Goal: Task Accomplishment & Management: Use online tool/utility

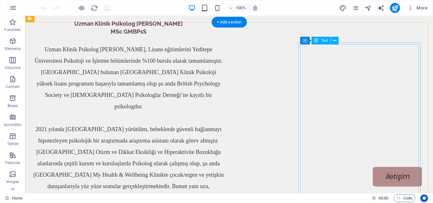
scroll to position [660, 0]
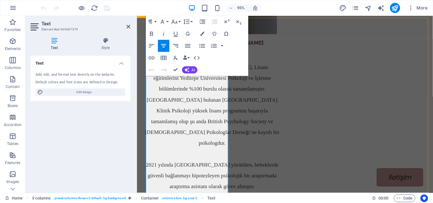
scroll to position [782, 0]
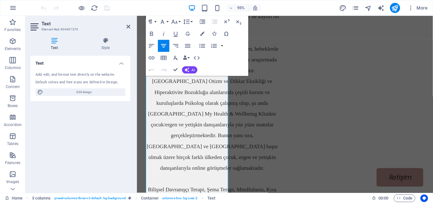
click at [107, 36] on div "Text Style Text Add, edit, and format text directly on the website. Default col…" at bounding box center [80, 112] width 110 height 161
click at [107, 41] on icon at bounding box center [105, 40] width 49 height 6
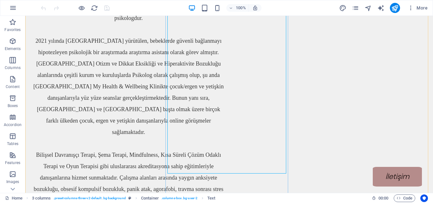
scroll to position [754, 0]
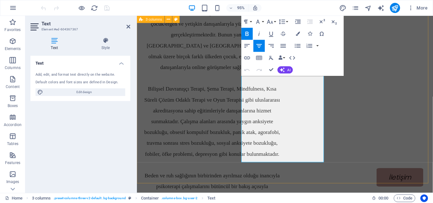
scroll to position [920, 0]
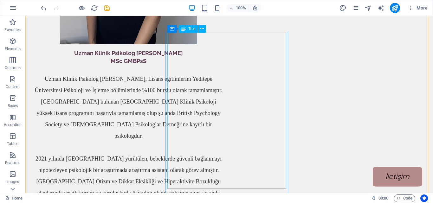
scroll to position [676, 0]
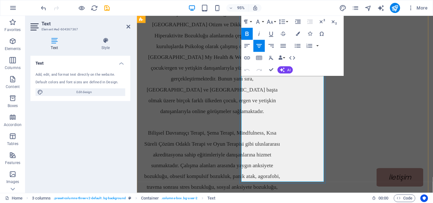
scroll to position [865, 0]
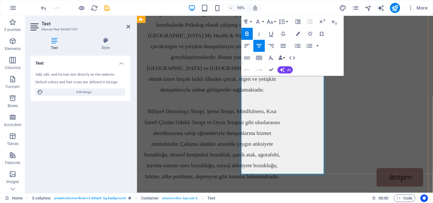
drag, startPoint x: 287, startPoint y: 122, endPoint x: 322, endPoint y: 166, distance: 56.6
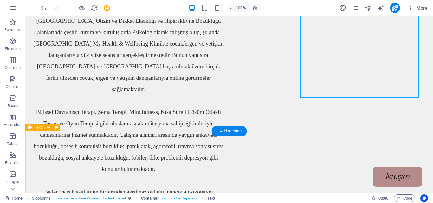
scroll to position [791, 0]
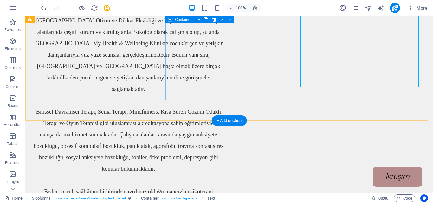
select select "clouds"
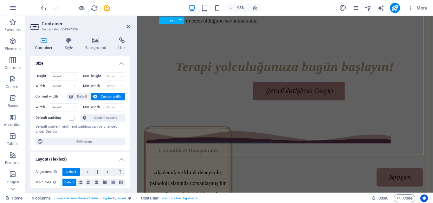
scroll to position [1099, 0]
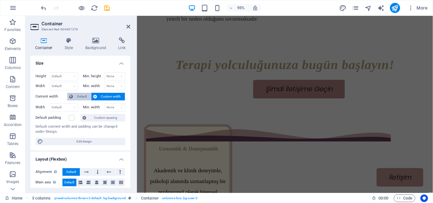
click at [85, 97] on span "Default" at bounding box center [82, 97] width 14 height 8
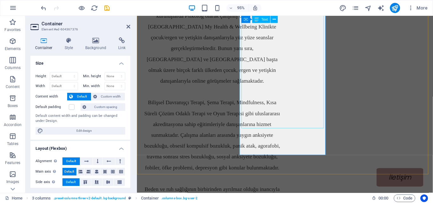
scroll to position [880, 0]
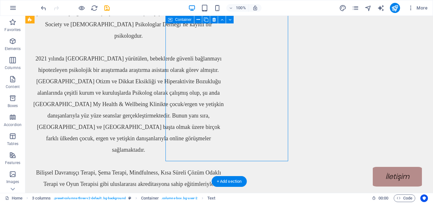
select select "clouds"
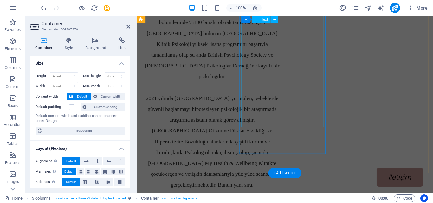
scroll to position [880, 0]
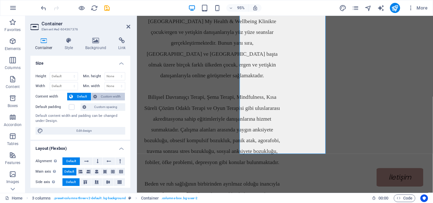
click at [105, 100] on span "Custom width" at bounding box center [111, 97] width 24 height 8
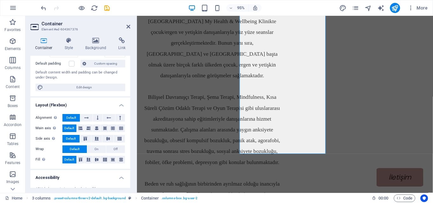
scroll to position [55, 0]
click at [92, 84] on span "Edit design" at bounding box center [84, 87] width 78 height 8
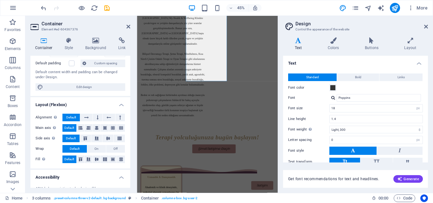
click at [426, 23] on h2 "Design" at bounding box center [361, 24] width 133 height 6
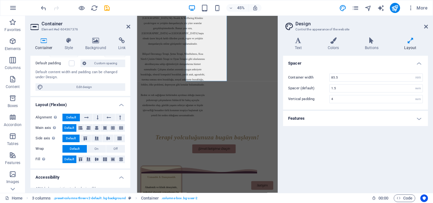
click at [428, 26] on aside "Design Control the appearance of the website Variants Text Colors Buttons Layou…" at bounding box center [355, 104] width 155 height 177
click at [427, 26] on icon at bounding box center [426, 26] width 4 height 5
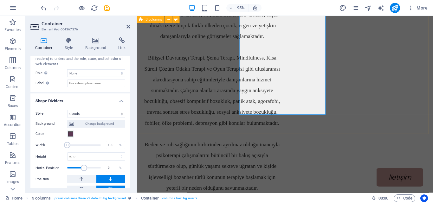
scroll to position [923, 0]
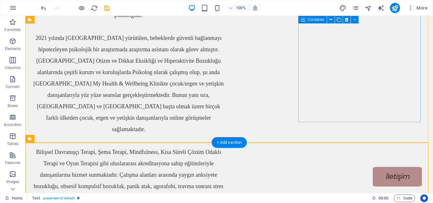
scroll to position [739, 0]
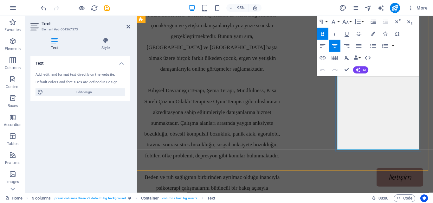
scroll to position [888, 0]
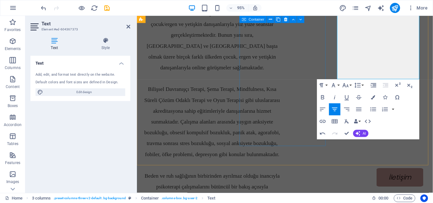
select select "clouds"
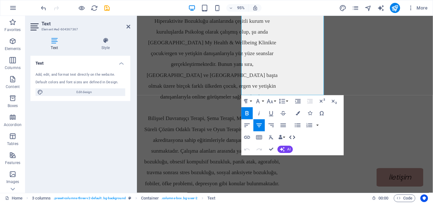
scroll to position [914, 0]
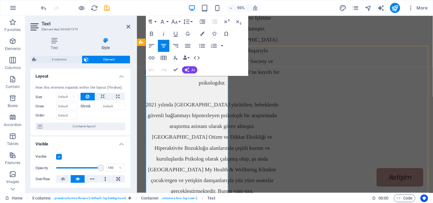
scroll to position [813, 0]
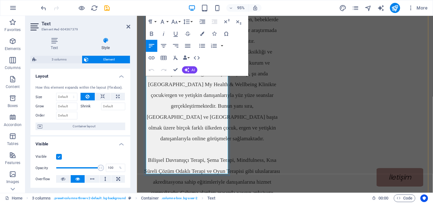
scroll to position [897, 0]
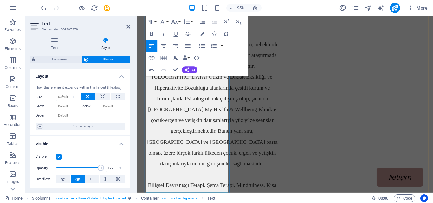
scroll to position [787, 0]
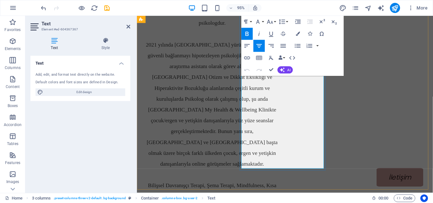
scroll to position [848, 0]
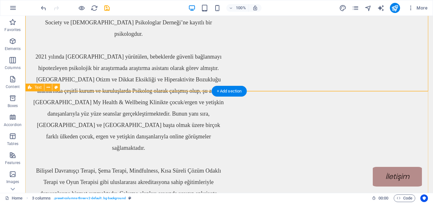
scroll to position [703, 0]
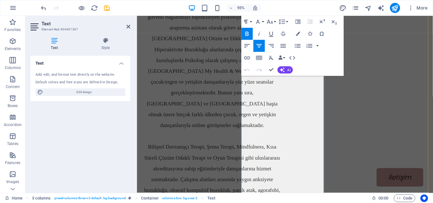
scroll to position [828, 0]
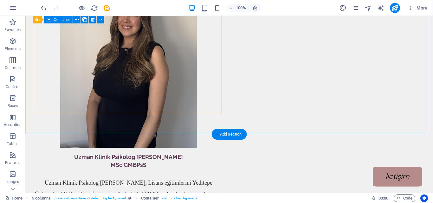
scroll to position [483, 0]
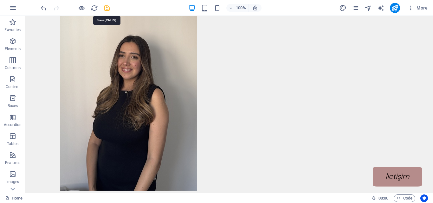
drag, startPoint x: 106, startPoint y: 6, endPoint x: 140, endPoint y: 49, distance: 55.0
click at [106, 6] on icon "save" at bounding box center [106, 7] width 7 height 7
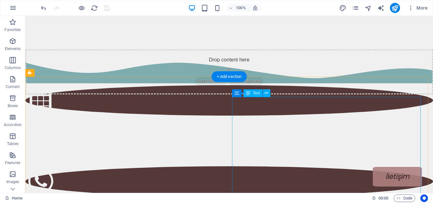
scroll to position [183, 0]
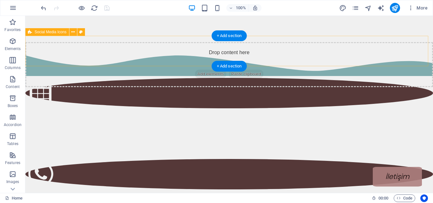
click at [135, 55] on div at bounding box center [229, 161] width 408 height 220
select select "waves"
select select "px"
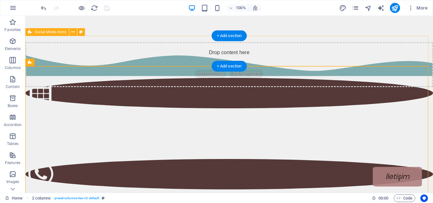
click at [139, 56] on div at bounding box center [229, 161] width 408 height 220
select select "waves"
select select "px"
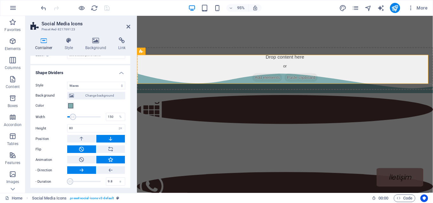
scroll to position [221, 0]
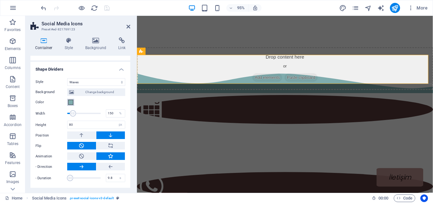
click at [69, 100] on span at bounding box center [70, 102] width 5 height 5
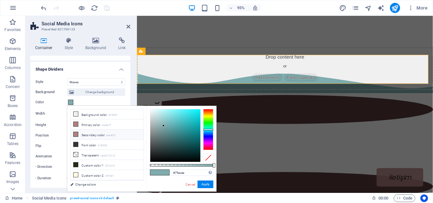
click at [91, 133] on li "Secondary color #ae807f" at bounding box center [107, 135] width 73 height 10
type input "#ae807f"
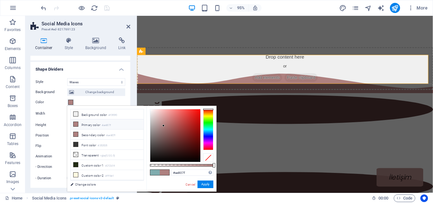
click at [96, 125] on li "Primary color #ae807f" at bounding box center [107, 125] width 73 height 10
click at [106, 131] on li "Secondary color #ae807f" at bounding box center [107, 135] width 73 height 10
click at [88, 133] on li "Secondary color #ae807f" at bounding box center [107, 135] width 73 height 10
click at [95, 125] on li "Primary color #ae807f" at bounding box center [107, 125] width 73 height 10
click at [98, 135] on li "Secondary color #ae807f" at bounding box center [107, 135] width 73 height 10
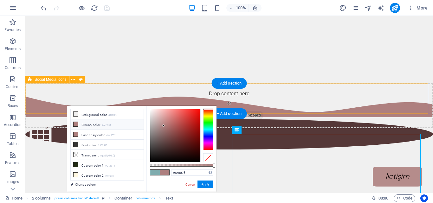
scroll to position [132, 0]
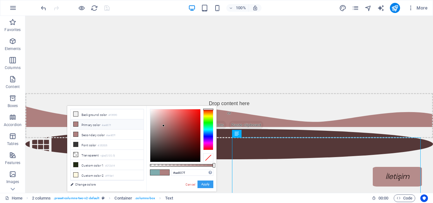
click at [205, 182] on button "Apply" at bounding box center [206, 185] width 16 height 8
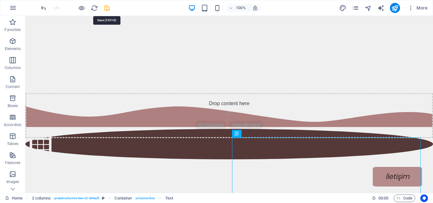
click at [109, 6] on icon "save" at bounding box center [106, 7] width 7 height 7
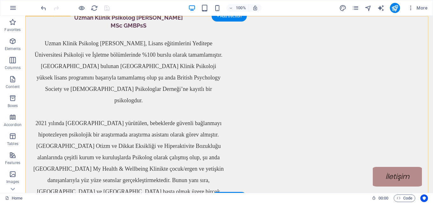
scroll to position [667, 0]
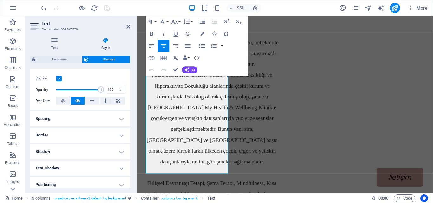
scroll to position [149, 0]
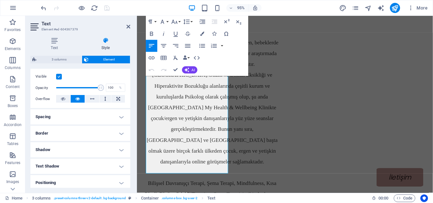
scroll to position [0, 0]
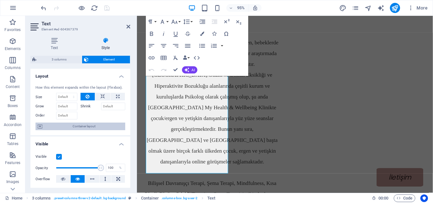
click at [81, 127] on span "Container layout" at bounding box center [83, 127] width 79 height 8
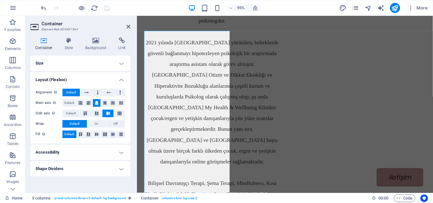
click at [116, 70] on h4 "Size" at bounding box center [80, 63] width 100 height 15
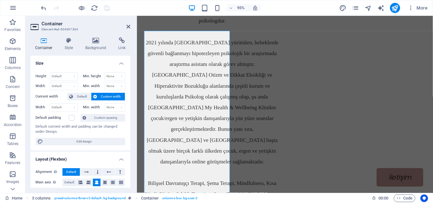
click at [127, 30] on header "Container Element #ed-604367364" at bounding box center [80, 24] width 100 height 16
click at [89, 42] on icon at bounding box center [96, 40] width 31 height 6
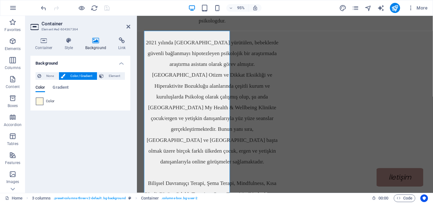
click at [43, 101] on div at bounding box center [40, 102] width 8 height 8
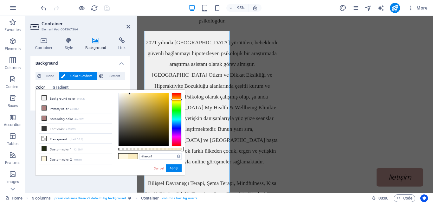
click at [130, 94] on div at bounding box center [144, 119] width 50 height 53
click at [133, 94] on div at bounding box center [144, 119] width 50 height 53
click at [138, 94] on div at bounding box center [144, 119] width 50 height 53
click at [141, 93] on div at bounding box center [144, 119] width 50 height 53
type input "#fdfdfd"
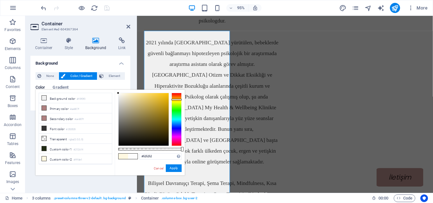
click at [118, 93] on div at bounding box center [143, 119] width 51 height 53
click at [173, 170] on button "Apply" at bounding box center [174, 169] width 16 height 8
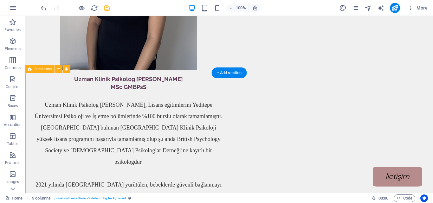
scroll to position [601, 0]
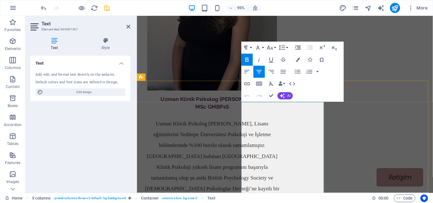
scroll to position [716, 0]
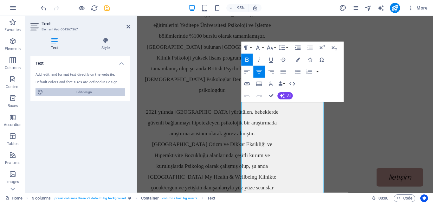
click at [89, 92] on span "Edit design" at bounding box center [84, 92] width 78 height 8
select select "px"
select select "300"
select select "px"
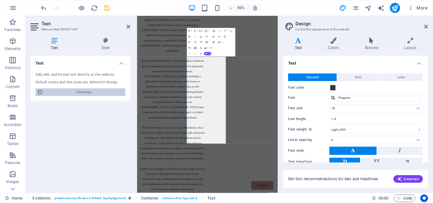
scroll to position [716, 0]
click at [428, 28] on icon at bounding box center [426, 26] width 4 height 5
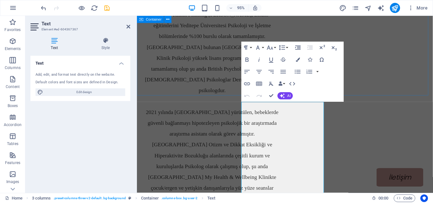
scroll to position [716, 0]
click at [105, 46] on h4 "Style" at bounding box center [105, 43] width 49 height 13
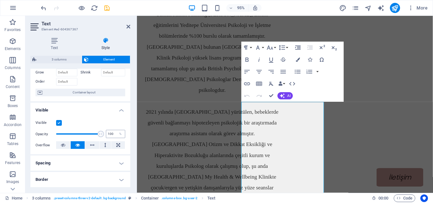
scroll to position [0, 0]
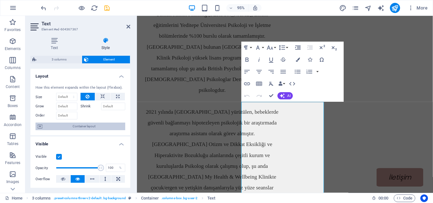
click at [89, 126] on span "Container layout" at bounding box center [83, 127] width 79 height 8
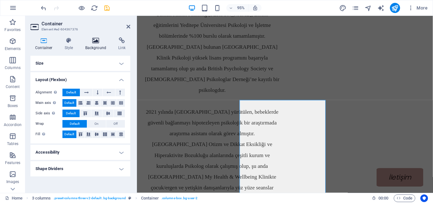
click at [97, 45] on h4 "Background" at bounding box center [97, 43] width 33 height 13
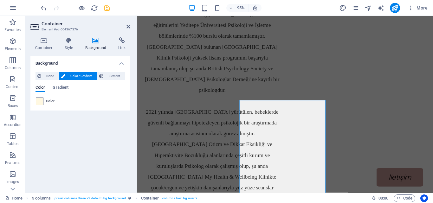
click at [42, 103] on span at bounding box center [39, 101] width 7 height 7
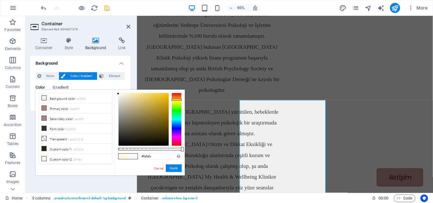
drag, startPoint x: 124, startPoint y: 94, endPoint x: 111, endPoint y: 94, distance: 13.0
click at [111, 94] on div "less Background color #f0f0f0 Primary color #ae807f Secondary color #ae807f Fon…" at bounding box center [110, 133] width 149 height 86
type input "#ffffff"
drag, startPoint x: 117, startPoint y: 94, endPoint x: 109, endPoint y: 90, distance: 9.2
click at [109, 90] on div "less Background color #f0f0f0 Primary color #ae807f Secondary color #ae807f Fon…" at bounding box center [110, 133] width 149 height 86
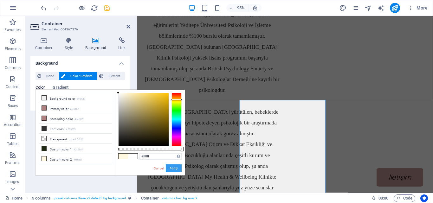
click at [173, 168] on button "Apply" at bounding box center [174, 169] width 16 height 8
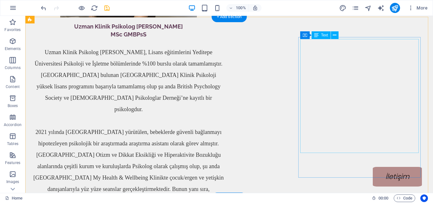
scroll to position [655, 0]
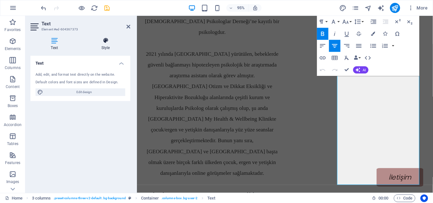
click at [113, 38] on icon at bounding box center [105, 40] width 49 height 6
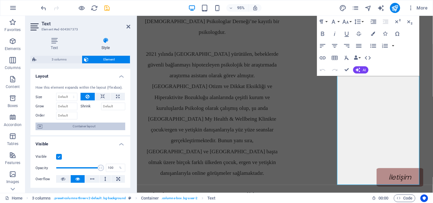
click at [87, 130] on span "Container layout" at bounding box center [83, 127] width 79 height 8
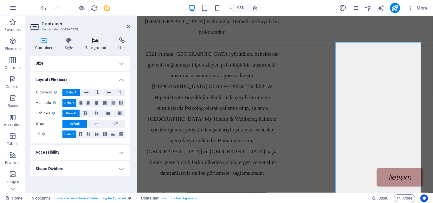
click at [103, 47] on h4 "Background" at bounding box center [97, 43] width 33 height 13
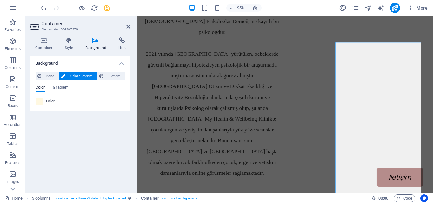
click at [39, 103] on span at bounding box center [39, 101] width 7 height 7
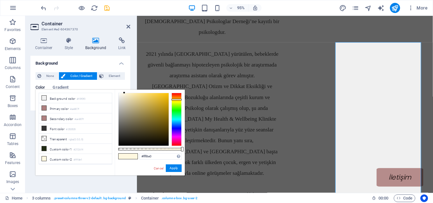
type input "#ffffff"
drag, startPoint x: 124, startPoint y: 92, endPoint x: 109, endPoint y: 90, distance: 15.3
click at [109, 90] on div "less Background color #f0f0f0 Primary color #ae807f Secondary color #ae807f Fon…" at bounding box center [110, 133] width 149 height 86
click at [174, 167] on button "Apply" at bounding box center [174, 169] width 16 height 8
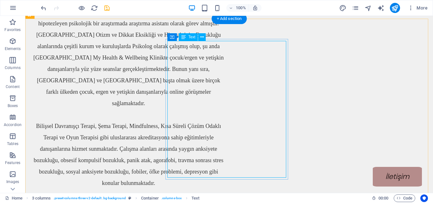
scroll to position [655, 0]
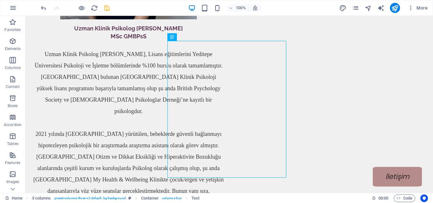
click at [103, 4] on div at bounding box center [75, 8] width 71 height 10
click at [104, 5] on icon "save" at bounding box center [106, 7] width 7 height 7
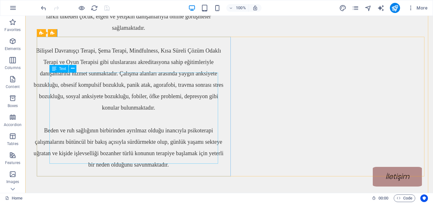
scroll to position [855, 0]
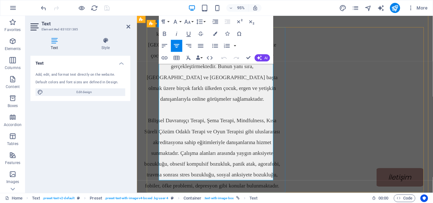
scroll to position [1037, 0]
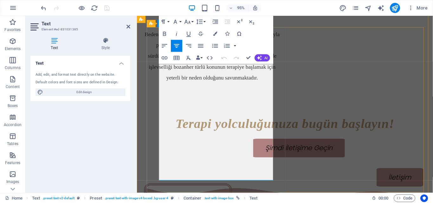
click at [166, 20] on icon "button" at bounding box center [163, 21] width 7 height 7
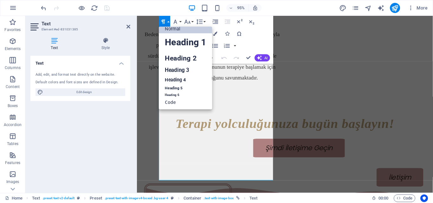
scroll to position [5, 0]
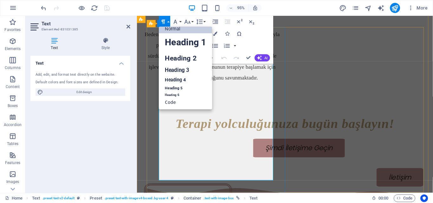
click at [95, 97] on div "Add, edit, and format text directly on the website. Default colors and font siz…" at bounding box center [80, 84] width 100 height 34
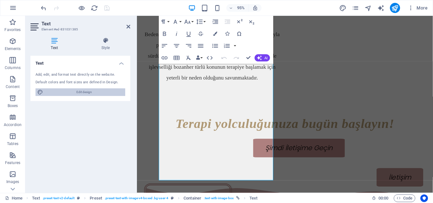
click at [98, 95] on span "Edit design" at bounding box center [84, 92] width 78 height 8
select select "px"
select select "300"
select select "px"
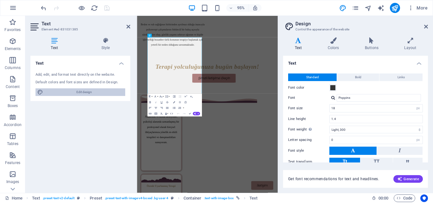
scroll to position [1037, 0]
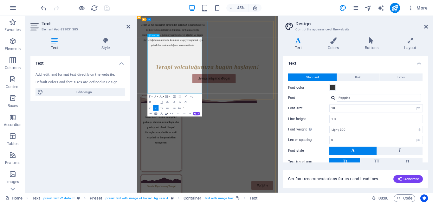
click at [155, 97] on icon "button" at bounding box center [154, 96] width 3 height 3
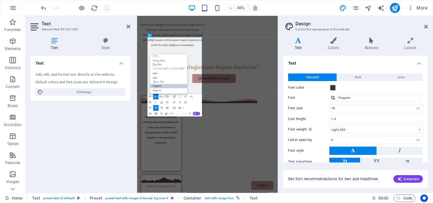
scroll to position [61, 0]
click at [155, 97] on icon "button" at bounding box center [154, 96] width 3 height 3
click at [426, 25] on icon at bounding box center [426, 26] width 4 height 5
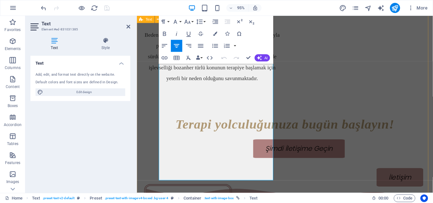
scroll to position [1037, 0]
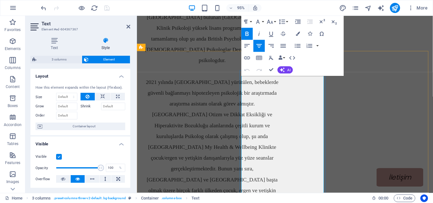
click at [259, 23] on icon "button" at bounding box center [258, 21] width 7 height 7
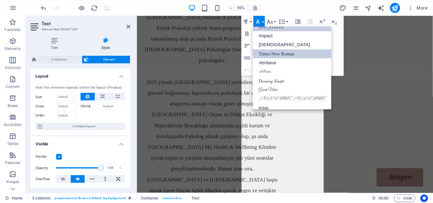
scroll to position [0, 0]
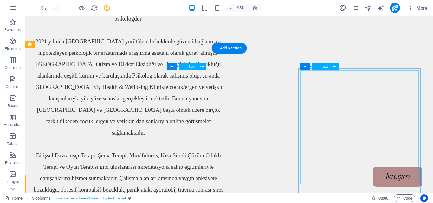
scroll to position [625, 0]
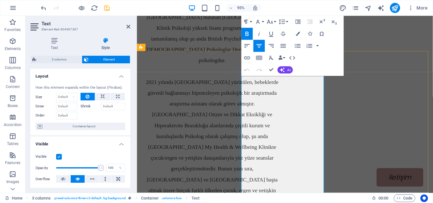
click at [259, 27] on button "Font Family" at bounding box center [259, 22] width 11 height 12
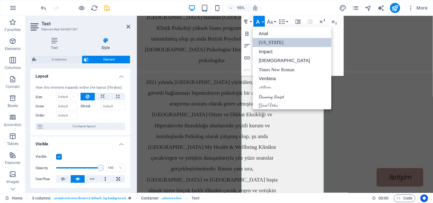
scroll to position [17, 0]
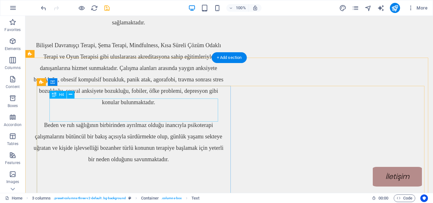
scroll to position [868, 0]
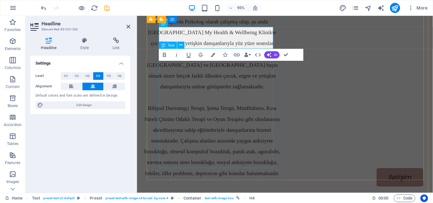
scroll to position [1050, 0]
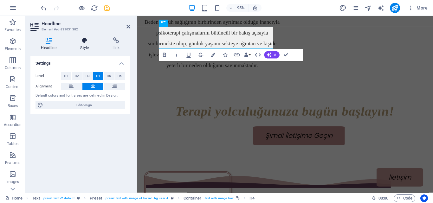
click at [80, 46] on h4 "Style" at bounding box center [86, 43] width 32 height 13
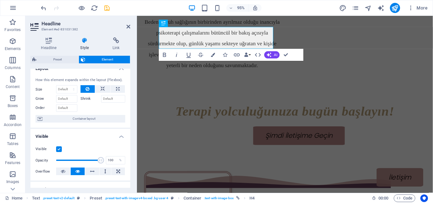
scroll to position [2, 0]
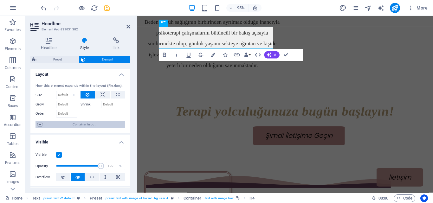
drag, startPoint x: 85, startPoint y: 126, endPoint x: 13, endPoint y: 113, distance: 72.4
click at [85, 126] on span "Container layout" at bounding box center [83, 125] width 79 height 8
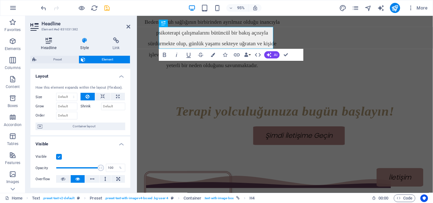
click at [49, 42] on icon at bounding box center [48, 40] width 37 height 6
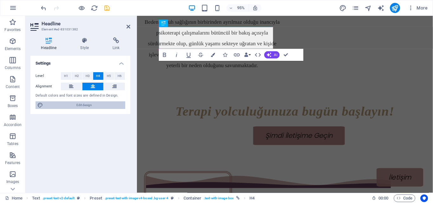
click at [91, 105] on span "Edit design" at bounding box center [84, 105] width 78 height 8
select select "px"
select select "300"
select select "px"
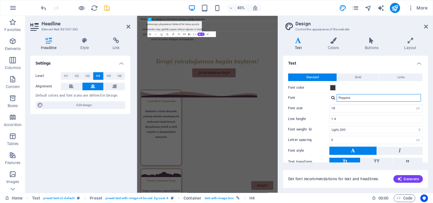
click at [350, 98] on input "Poppins" at bounding box center [379, 98] width 84 height 8
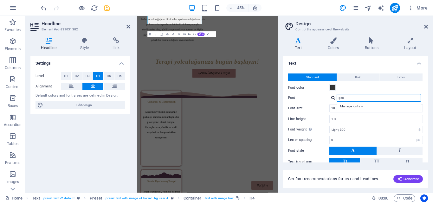
scroll to position [1066, 0]
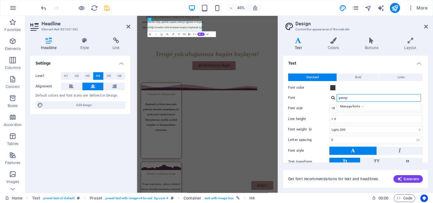
click at [358, 99] on input "georgi" at bounding box center [379, 98] width 84 height 8
type input "g"
type input "Ge"
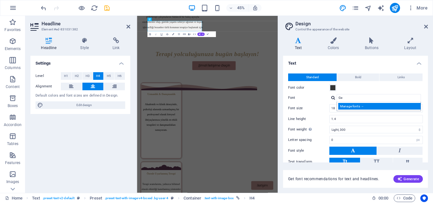
click at [358, 107] on div "Manage fonts →" at bounding box center [380, 106] width 84 height 7
select select "popularity"
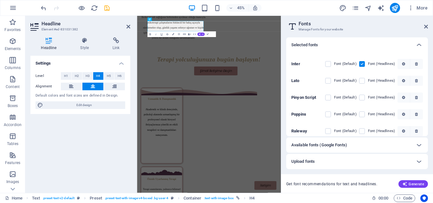
scroll to position [66, 0]
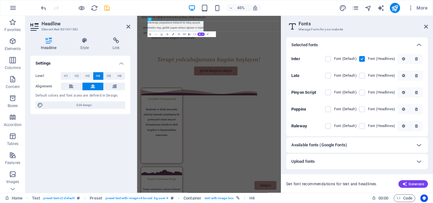
click at [350, 145] on div "Available fonts (Google Fonts)" at bounding box center [351, 145] width 120 height 8
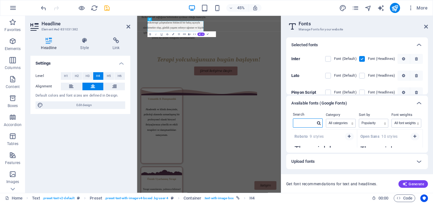
click at [307, 119] on input "text" at bounding box center [304, 123] width 22 height 8
click at [418, 102] on icon at bounding box center [419, 104] width 8 height 8
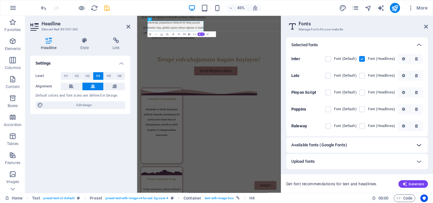
click at [424, 140] on div at bounding box center [418, 145] width 15 height 15
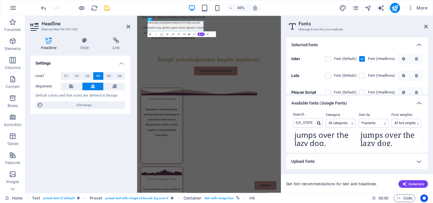
scroll to position [28, 0]
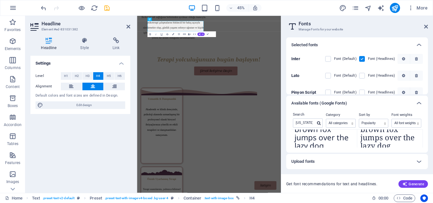
drag, startPoint x: 392, startPoint y: 141, endPoint x: 408, endPoint y: 138, distance: 15.9
click at [408, 138] on textarea "The quick brown fox jumps over the lazy dog." at bounding box center [390, 131] width 66 height 35
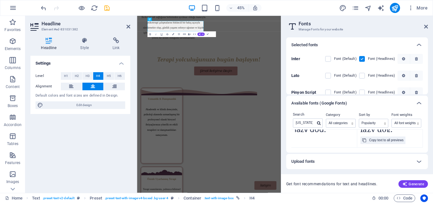
scroll to position [0, 0]
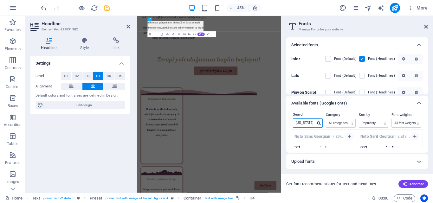
click at [297, 124] on input "georgia" at bounding box center [304, 123] width 22 height 8
type input "[US_STATE]"
click at [353, 104] on div "Available fonts (Google Fonts)" at bounding box center [351, 104] width 120 height 8
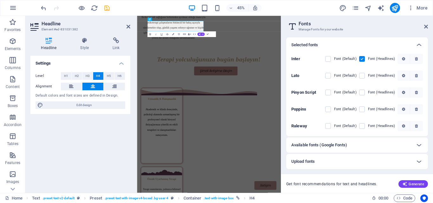
click at [372, 141] on div "Available fonts (Google Fonts)" at bounding box center [351, 145] width 120 height 8
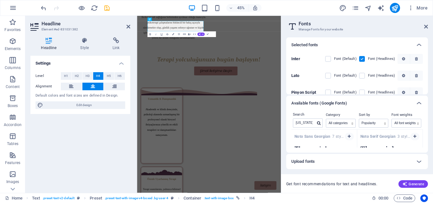
scroll to position [31, 0]
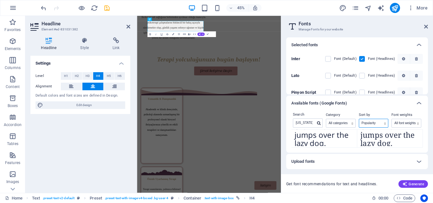
click at [367, 121] on select "Name Category Popularity" at bounding box center [373, 123] width 29 height 8
select select "name"
click at [359, 119] on select "Name Category Popularity" at bounding box center [373, 123] width 29 height 8
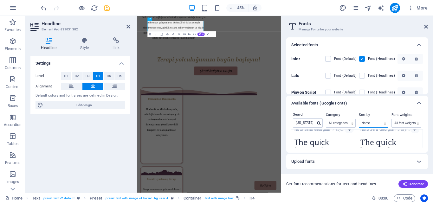
scroll to position [0, 0]
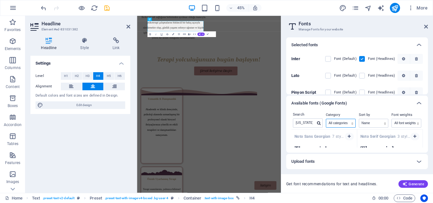
click at [345, 121] on select "All categories serif display monospace sans-serif handwriting" at bounding box center [340, 123] width 29 height 8
click at [349, 160] on div "Upload fonts" at bounding box center [351, 162] width 120 height 8
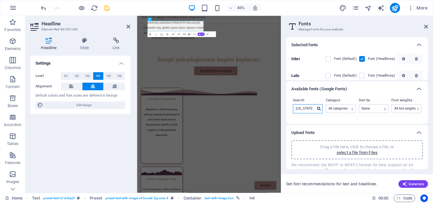
click at [308, 106] on input "[US_STATE]" at bounding box center [304, 109] width 22 height 8
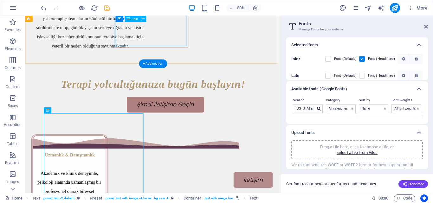
scroll to position [951, 0]
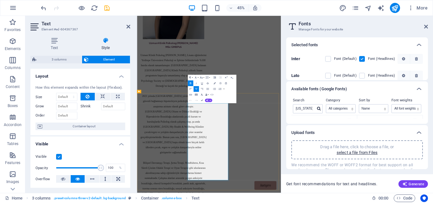
click at [196, 76] on icon "button" at bounding box center [195, 77] width 3 height 3
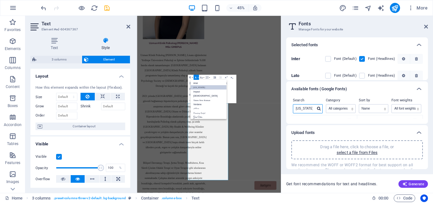
click at [308, 107] on input "[US_STATE]" at bounding box center [304, 109] width 22 height 8
click at [319, 109] on icon at bounding box center [318, 109] width 3 height 4
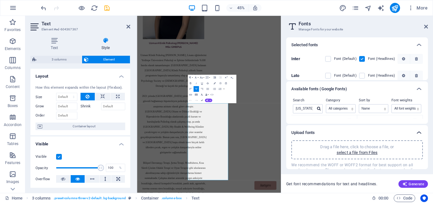
click at [418, 132] on icon at bounding box center [419, 133] width 8 height 8
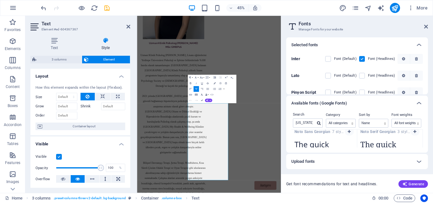
scroll to position [2, 0]
click at [413, 137] on icon "button" at bounding box center [414, 135] width 3 height 4
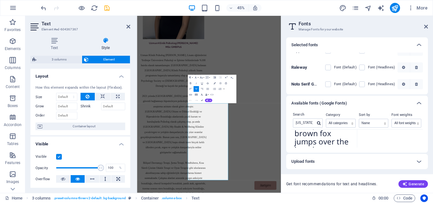
scroll to position [27, 0]
click at [416, 104] on icon at bounding box center [419, 104] width 8 height 8
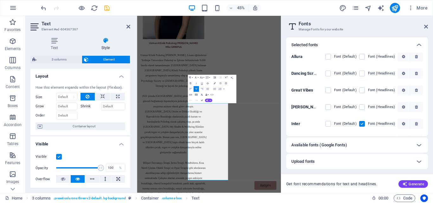
scroll to position [0, 0]
click at [197, 75] on button "Font Family" at bounding box center [195, 78] width 5 height 6
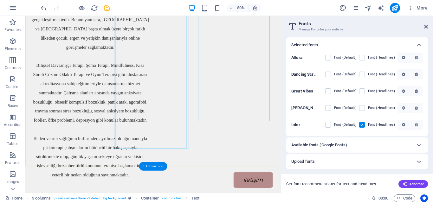
scroll to position [913, 0]
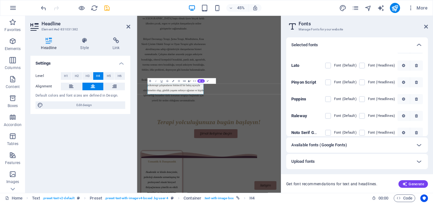
scroll to position [83, 0]
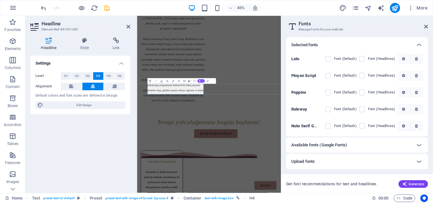
click at [348, 144] on div "Available fonts (Google Fonts)" at bounding box center [351, 145] width 120 height 8
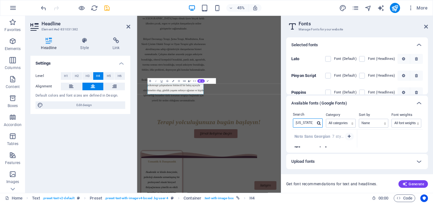
click at [304, 121] on input "[US_STATE]" at bounding box center [304, 123] width 22 height 8
click at [309, 122] on input "[US_STATE]" at bounding box center [304, 123] width 22 height 8
type input "[US_STATE]"
click at [373, 125] on select "Name Category Popularity" at bounding box center [373, 123] width 29 height 8
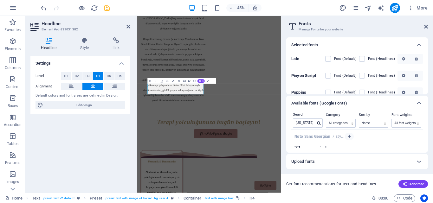
click at [400, 140] on div "Noto Sans Georgian 7 styles The quick brown fox jumps over the lazy dog. Copy t…" at bounding box center [357, 139] width 132 height 18
click at [349, 135] on icon "button" at bounding box center [349, 137] width 3 height 4
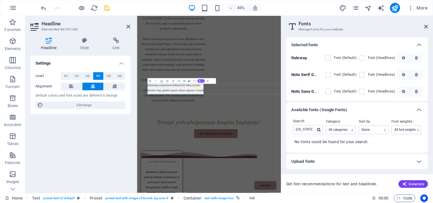
scroll to position [135, 0]
click at [363, 74] on label at bounding box center [362, 74] width 6 height 6
click at [0, 0] on Georgian "checkbox" at bounding box center [0, 0] width 0 height 0
click at [427, 25] on icon at bounding box center [426, 26] width 4 height 5
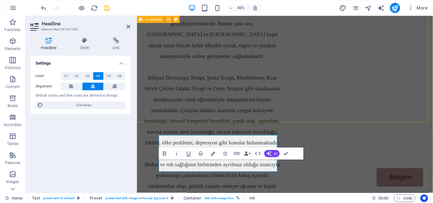
scroll to position [927, 0]
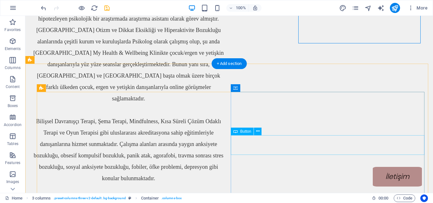
scroll to position [807, 0]
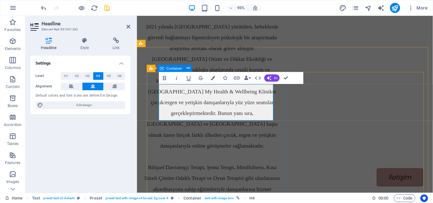
scroll to position [1007, 0]
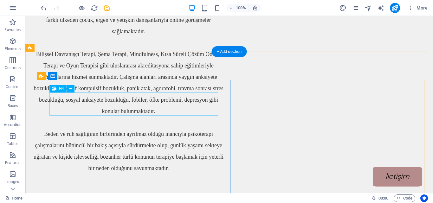
scroll to position [851, 0]
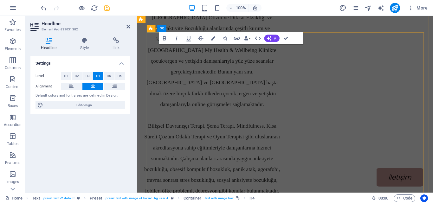
scroll to position [1048, 0]
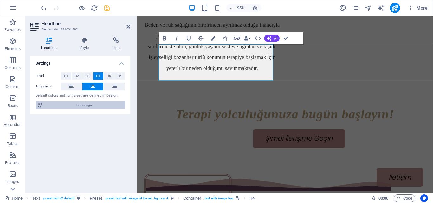
click at [100, 105] on span "Edit design" at bounding box center [84, 105] width 78 height 8
select select "px"
select select "300"
select select "px"
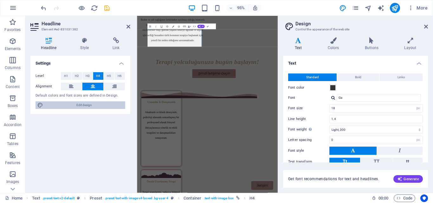
scroll to position [1048, 0]
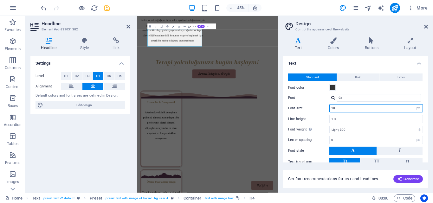
click at [345, 108] on input "18" at bounding box center [376, 109] width 93 height 8
type input "14"
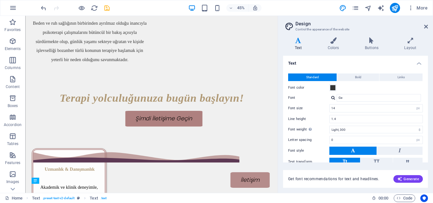
scroll to position [1047, 0]
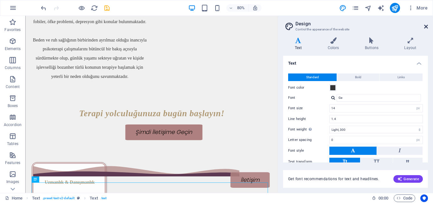
drag, startPoint x: 426, startPoint y: 24, endPoint x: 399, endPoint y: 9, distance: 31.8
click at [426, 24] on icon at bounding box center [426, 26] width 4 height 5
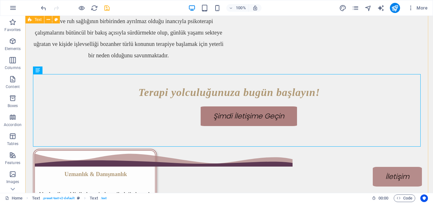
scroll to position [812, 0]
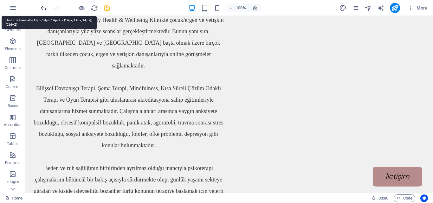
click at [46, 5] on icon "undo" at bounding box center [43, 7] width 7 height 7
click at [56, 8] on icon "redo" at bounding box center [56, 7] width 7 height 7
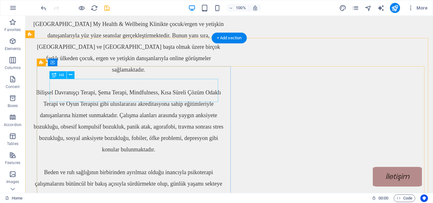
scroll to position [818, 0]
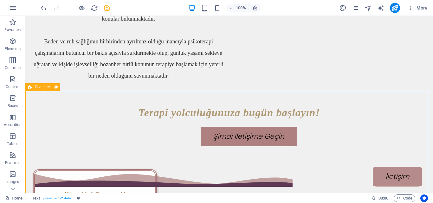
scroll to position [756, 0]
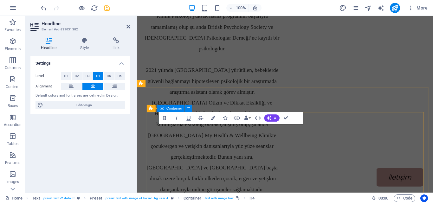
scroll to position [940, 0]
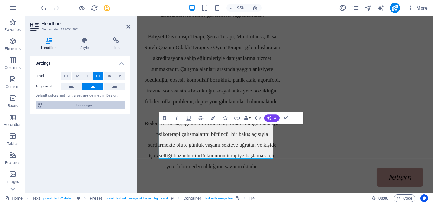
click at [91, 106] on span "Edit design" at bounding box center [84, 105] width 78 height 8
select select "px"
select select "300"
select select "px"
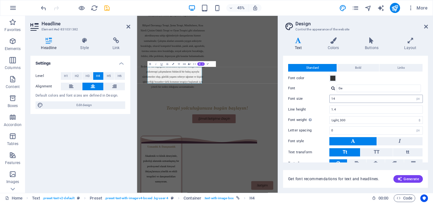
scroll to position [0, 0]
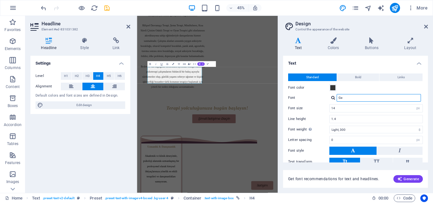
click at [347, 97] on input "Ge" at bounding box center [379, 98] width 84 height 8
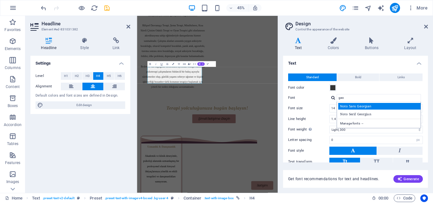
click at [377, 106] on div "Noto Sans Georgian" at bounding box center [380, 106] width 84 height 7
type input "Noto Sans Georgian"
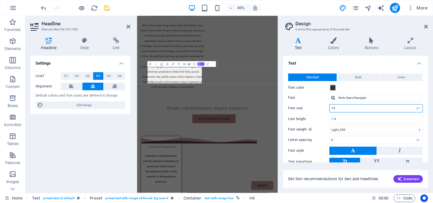
click at [353, 108] on input "14" at bounding box center [376, 109] width 93 height 8
type input "10"
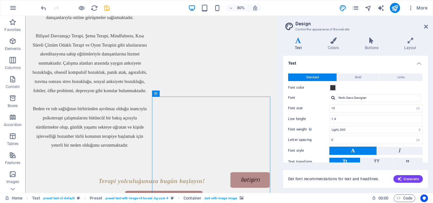
scroll to position [931, 0]
drag, startPoint x: 425, startPoint y: 27, endPoint x: 295, endPoint y: 44, distance: 131.1
click at [425, 27] on icon at bounding box center [426, 26] width 4 height 5
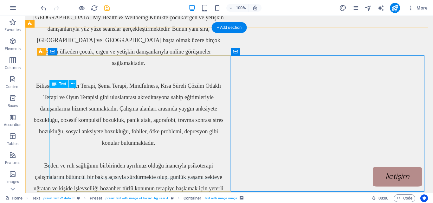
scroll to position [812, 0]
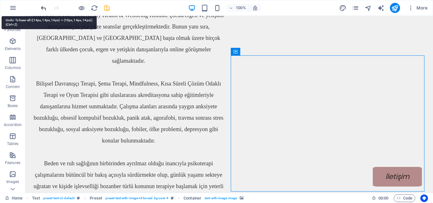
click at [40, 8] on icon "undo" at bounding box center [43, 7] width 7 height 7
drag, startPoint x: 55, startPoint y: 8, endPoint x: 43, endPoint y: 8, distance: 12.1
click at [55, 8] on icon "redo" at bounding box center [56, 7] width 7 height 7
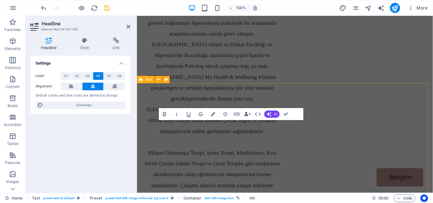
scroll to position [944, 0]
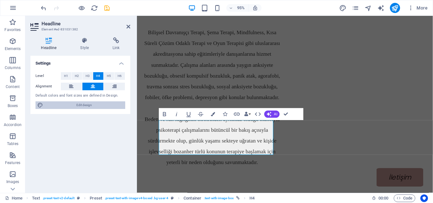
click at [89, 102] on span "Edit design" at bounding box center [84, 105] width 78 height 8
select select "px"
select select "300"
select select "px"
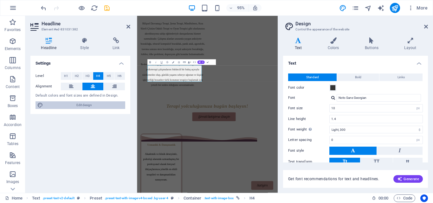
scroll to position [944, 0]
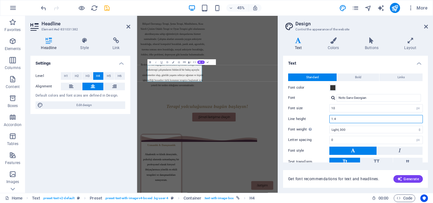
click at [341, 121] on input "1.4" at bounding box center [376, 119] width 93 height 8
type input "1.2"
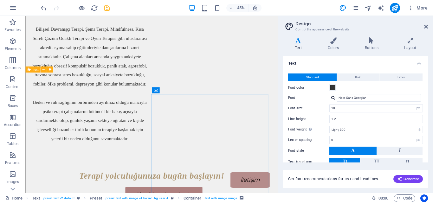
scroll to position [943, 0]
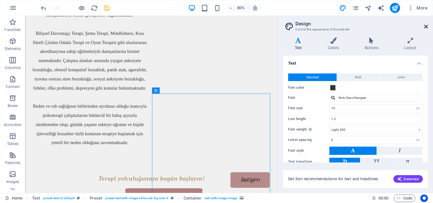
click at [424, 25] on icon at bounding box center [426, 26] width 4 height 5
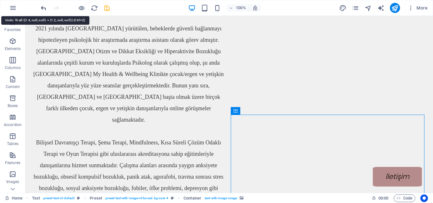
click at [41, 8] on icon "undo" at bounding box center [43, 7] width 7 height 7
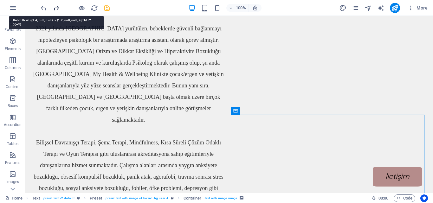
drag, startPoint x: 58, startPoint y: 6, endPoint x: 90, endPoint y: 64, distance: 66.0
click at [58, 6] on icon "redo" at bounding box center [56, 7] width 7 height 7
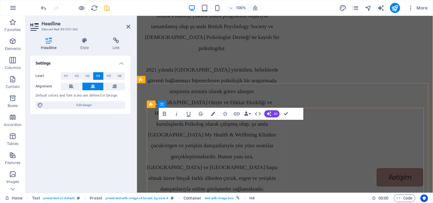
scroll to position [937, 0]
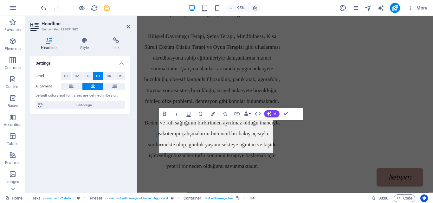
click at [89, 99] on div "Level H1 H2 H3 H4 H5 H6 Alignment Default colors and font sizes are defined in …" at bounding box center [80, 90] width 100 height 47
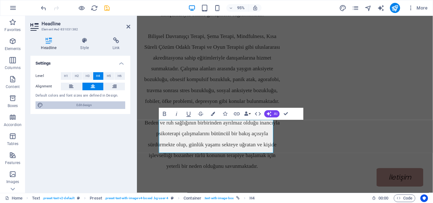
click at [87, 102] on span "Edit design" at bounding box center [84, 105] width 78 height 8
select select "px"
select select "300"
select select "px"
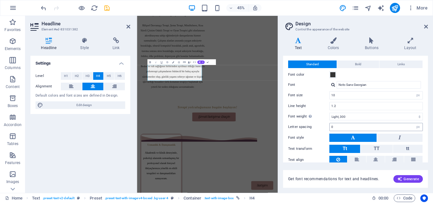
scroll to position [21, 0]
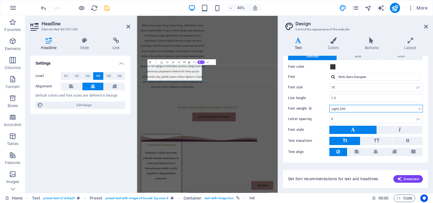
click at [383, 105] on select "Thin, 100 Extra-light, 200 Light, 300 Regular, 400 Medium, 500 Semi-bold, 600 B…" at bounding box center [376, 109] width 94 height 8
click at [356, 109] on select "Thin, 100 Extra-light, 200 Light, 300 Regular, 400 Medium, 500 Semi-bold, 600 B…" at bounding box center [376, 109] width 94 height 8
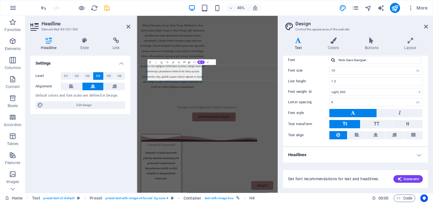
click at [355, 158] on h4 "Headlines" at bounding box center [355, 154] width 145 height 15
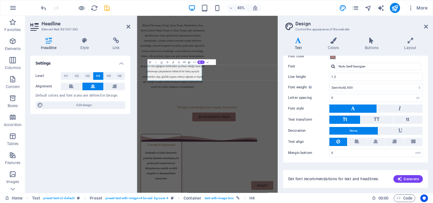
scroll to position [162, 0]
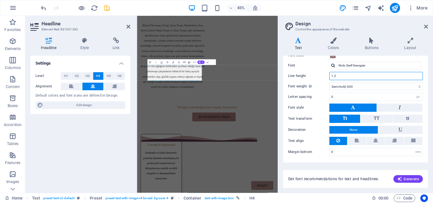
click at [343, 74] on input "1.2" at bounding box center [376, 76] width 93 height 8
click at [352, 87] on select "Thin, 100 Extra-light, 200 Light, 300 Regular, 400 Medium, 500 Semi-bold, 600 B…" at bounding box center [376, 87] width 94 height 8
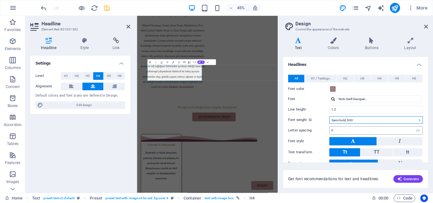
scroll to position [135, 0]
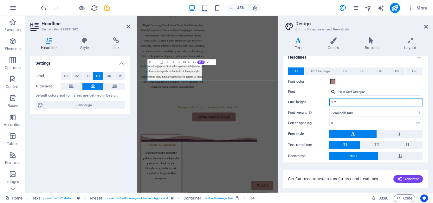
click at [340, 104] on input "1.2" at bounding box center [376, 103] width 93 height 8
type input "1.0"
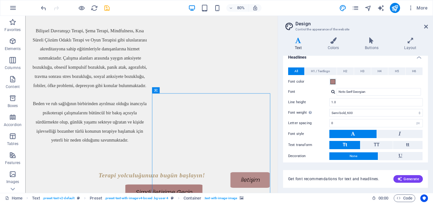
scroll to position [931, 0]
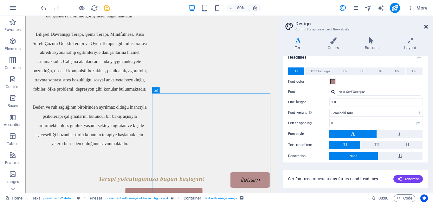
click at [426, 27] on icon at bounding box center [426, 26] width 4 height 5
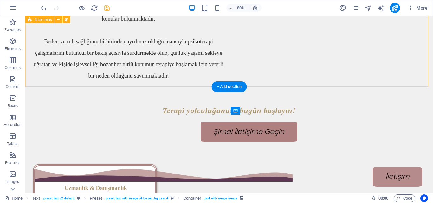
scroll to position [748, 0]
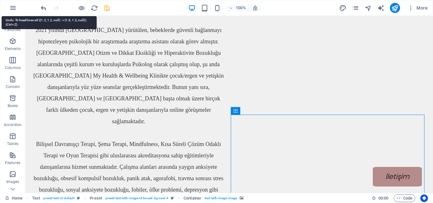
click at [42, 10] on icon "undo" at bounding box center [43, 7] width 7 height 7
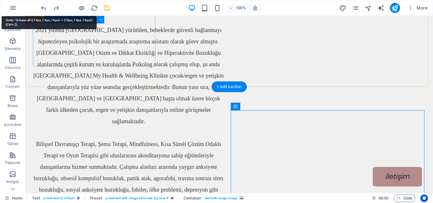
scroll to position [753, 0]
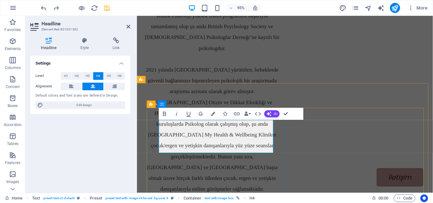
scroll to position [937, 0]
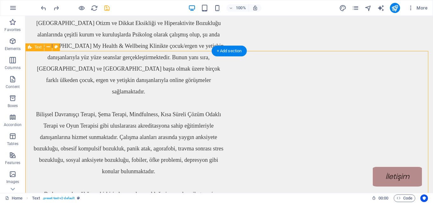
scroll to position [789, 0]
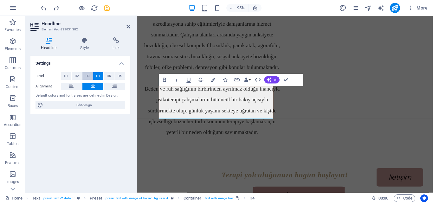
click at [87, 77] on span "H3" at bounding box center [88, 76] width 4 height 8
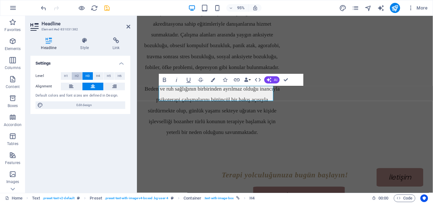
click at [78, 75] on span "H2" at bounding box center [77, 76] width 4 height 8
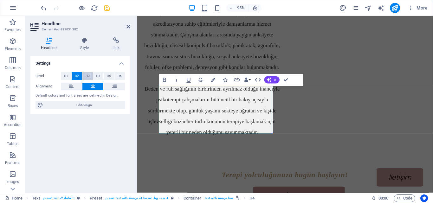
click at [86, 76] on span "H3" at bounding box center [88, 76] width 4 height 8
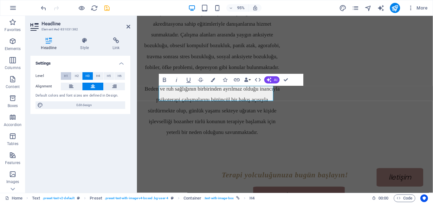
click at [65, 76] on span "H1" at bounding box center [66, 76] width 4 height 8
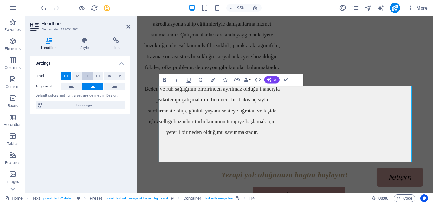
click at [89, 77] on span "H3" at bounding box center [88, 76] width 4 height 8
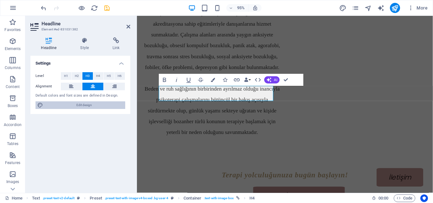
click at [89, 103] on span "Edit design" at bounding box center [84, 105] width 78 height 8
select select "px"
select select "300"
select select "px"
select select "600"
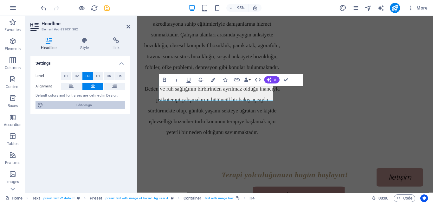
select select "px"
select select "rem"
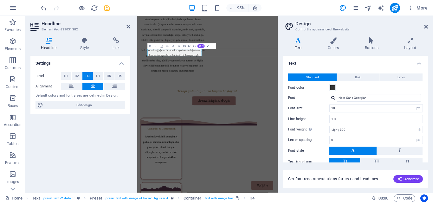
scroll to position [972, 0]
click at [369, 98] on input "Noto Sans Georgian" at bounding box center [379, 98] width 84 height 8
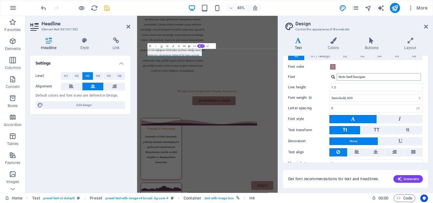
scroll to position [144, 0]
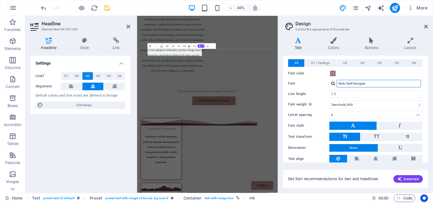
click at [372, 84] on input "Noto Serif Georgian" at bounding box center [379, 84] width 84 height 8
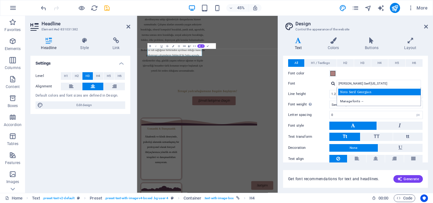
click at [364, 92] on div "Noto Serif Georgian" at bounding box center [380, 92] width 84 height 7
type input "Noto Serif Georgian"
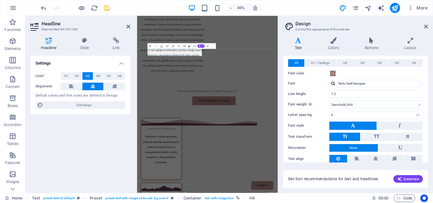
scroll to position [162, 0]
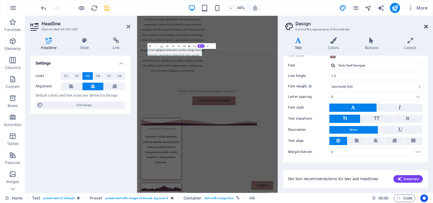
click at [426, 24] on icon at bounding box center [426, 26] width 4 height 5
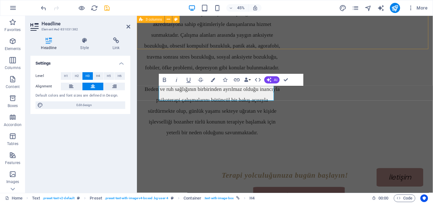
scroll to position [973, 0]
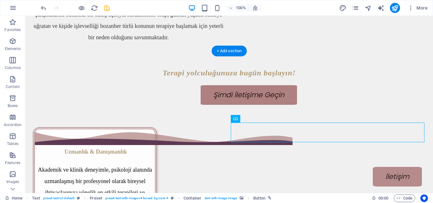
scroll to position [789, 0]
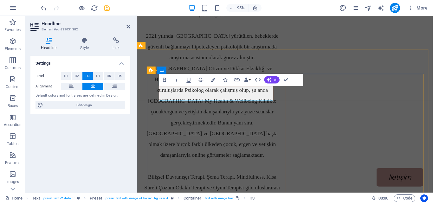
scroll to position [973, 0]
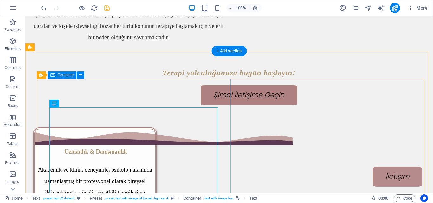
scroll to position [789, 0]
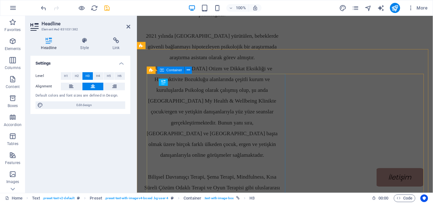
scroll to position [973, 0]
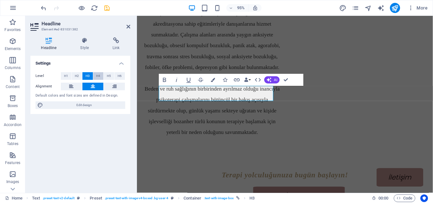
click at [99, 74] on span "H4" at bounding box center [98, 76] width 4 height 8
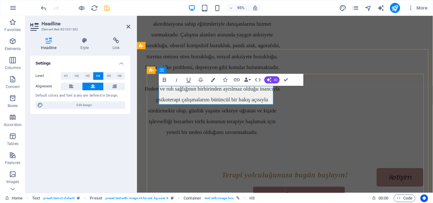
click at [164, 79] on icon "button" at bounding box center [164, 79] width 7 height 7
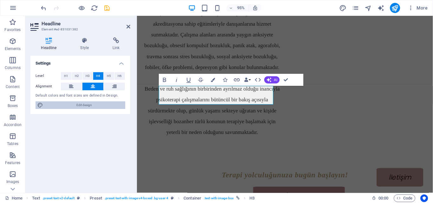
click at [91, 104] on span "Edit design" at bounding box center [84, 105] width 78 height 8
select select "px"
select select "300"
select select "px"
select select "600"
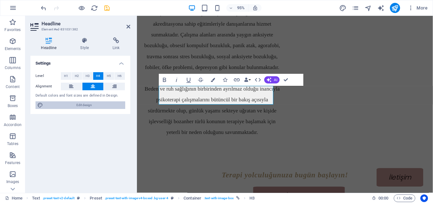
select select "px"
select select "rem"
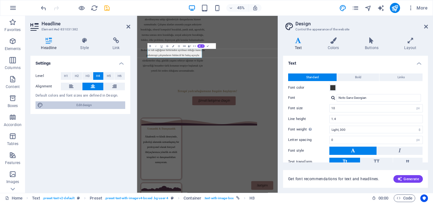
scroll to position [972, 0]
click at [85, 42] on icon at bounding box center [85, 40] width 30 height 6
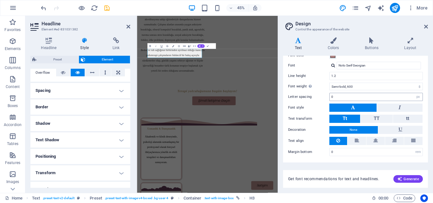
scroll to position [131, 0]
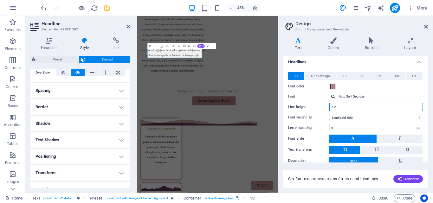
click at [340, 107] on input "1.2" at bounding box center [376, 107] width 93 height 8
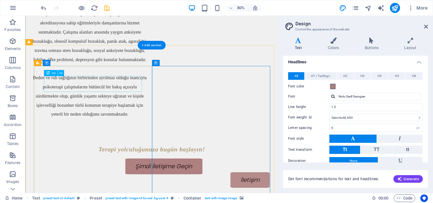
scroll to position [970, 0]
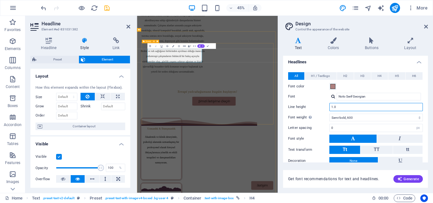
click at [356, 108] on input "1.0" at bounding box center [376, 107] width 93 height 8
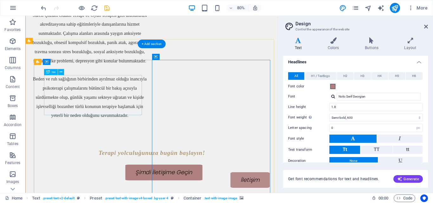
scroll to position [976, 0]
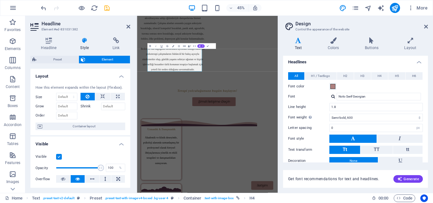
scroll to position [977, 0]
click at [345, 108] on input "1.8" at bounding box center [376, 107] width 93 height 8
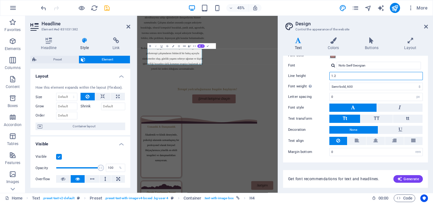
scroll to position [972, 0]
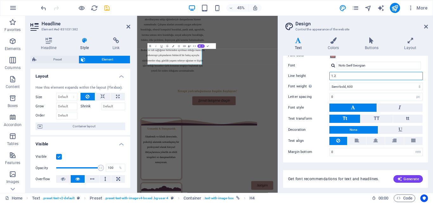
type input "1.2"
click at [372, 108] on button at bounding box center [352, 108] width 47 height 8
click at [353, 106] on icon at bounding box center [353, 108] width 4 height 8
click at [398, 107] on icon at bounding box center [399, 108] width 3 height 8
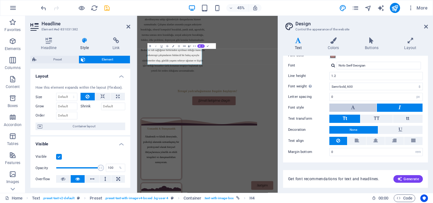
click at [357, 107] on button at bounding box center [352, 108] width 47 height 8
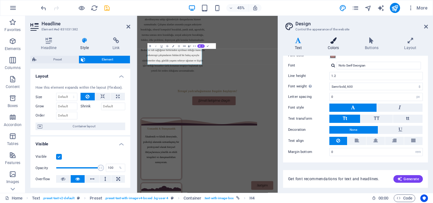
click at [336, 43] on icon at bounding box center [333, 40] width 35 height 6
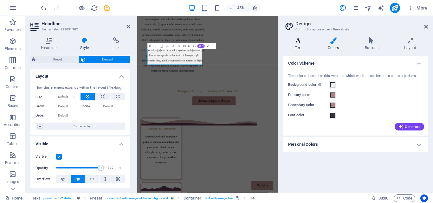
click at [309, 42] on icon at bounding box center [298, 40] width 30 height 6
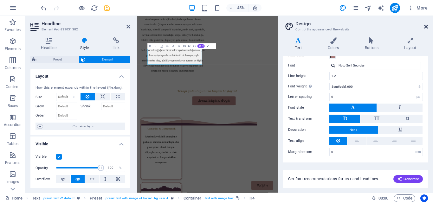
click at [426, 25] on icon at bounding box center [426, 26] width 4 height 5
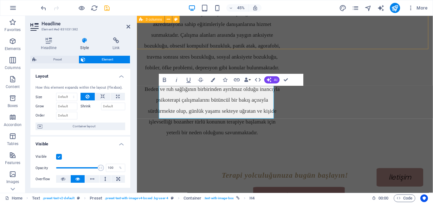
scroll to position [973, 0]
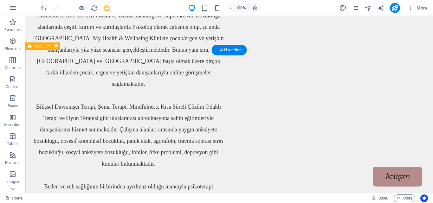
scroll to position [790, 0]
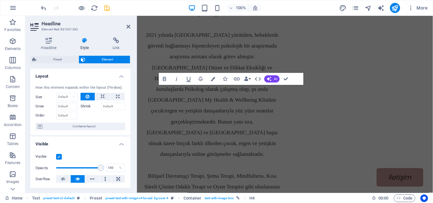
scroll to position [974, 0]
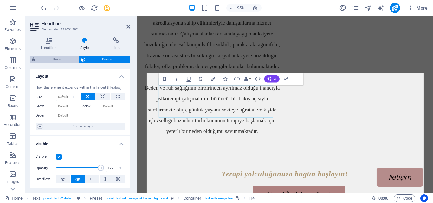
click at [62, 59] on span "Preset" at bounding box center [57, 60] width 38 height 8
select select "rem"
select select "px"
select select "preset-text-with-image-v4-boxed"
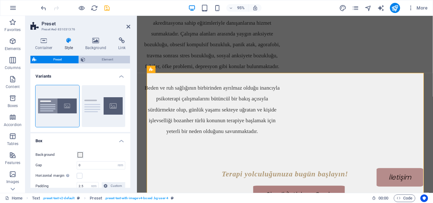
click at [103, 58] on span "Element" at bounding box center [107, 60] width 41 height 8
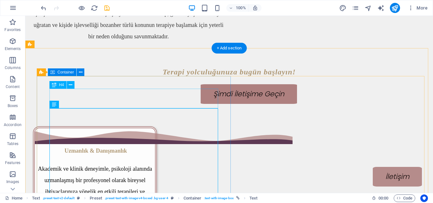
scroll to position [792, 0]
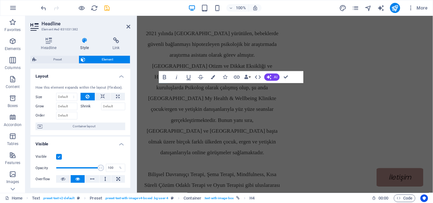
scroll to position [975, 0]
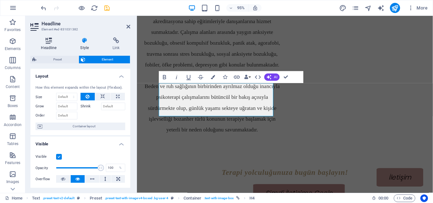
click at [49, 43] on icon at bounding box center [48, 40] width 37 height 6
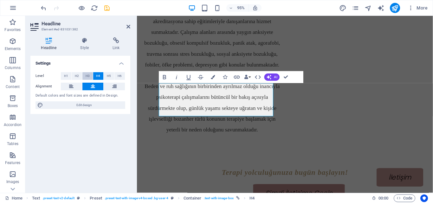
click at [85, 76] on button "H3" at bounding box center [87, 76] width 10 height 8
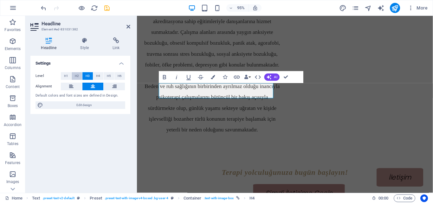
click at [76, 76] on span "H2" at bounding box center [77, 76] width 4 height 8
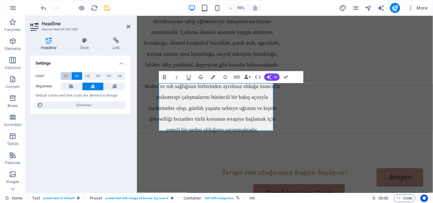
click at [70, 77] on button "H1" at bounding box center [66, 76] width 10 height 8
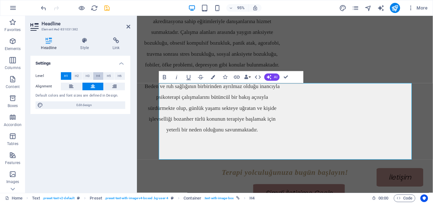
click at [99, 78] on span "H4" at bounding box center [98, 76] width 4 height 8
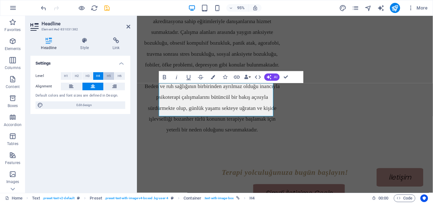
click at [109, 77] on span "H5" at bounding box center [109, 76] width 4 height 8
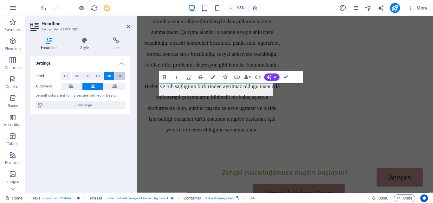
click at [120, 76] on span "H6" at bounding box center [120, 76] width 4 height 8
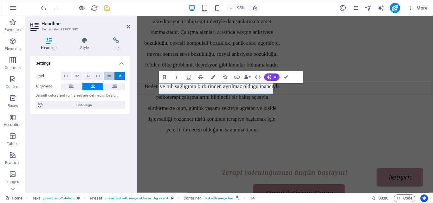
click at [111, 76] on button "H5" at bounding box center [109, 76] width 10 height 8
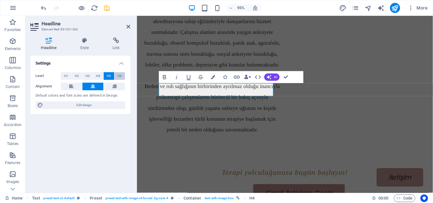
click at [120, 74] on span "H6" at bounding box center [120, 76] width 4 height 8
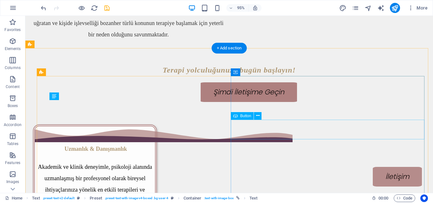
scroll to position [792, 0]
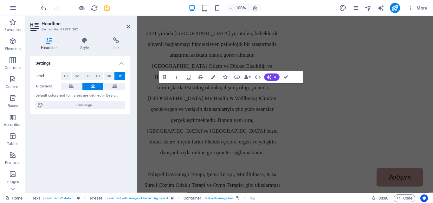
scroll to position [975, 0]
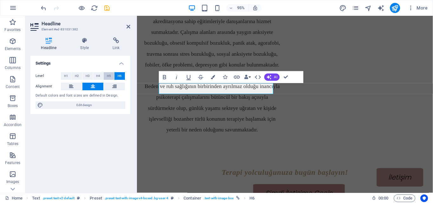
click at [109, 75] on span "H5" at bounding box center [109, 76] width 4 height 8
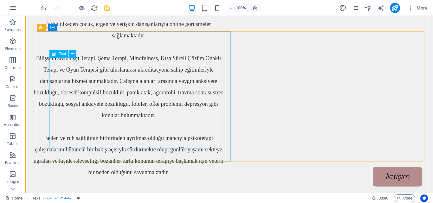
scroll to position [839, 0]
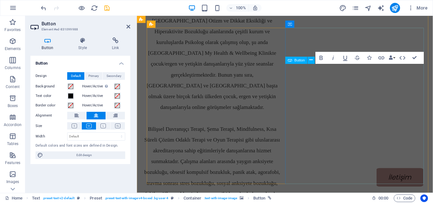
scroll to position [1021, 0]
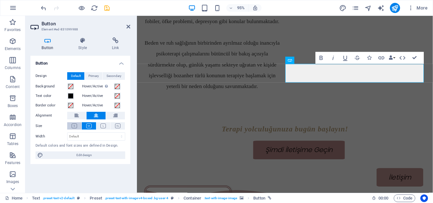
click at [80, 127] on button at bounding box center [74, 125] width 14 height 7
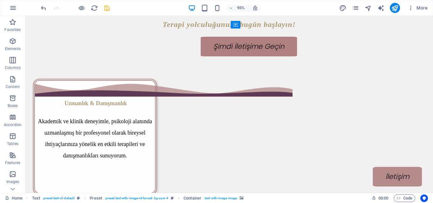
scroll to position [839, 0]
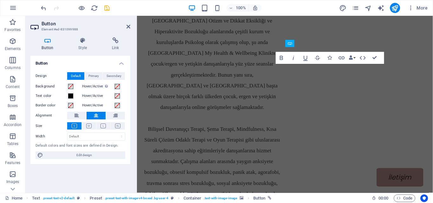
scroll to position [1021, 0]
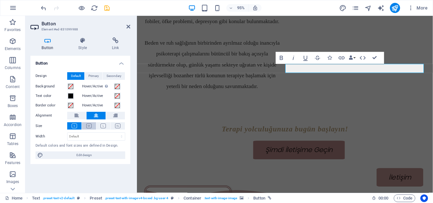
click at [91, 124] on icon at bounding box center [88, 126] width 5 height 5
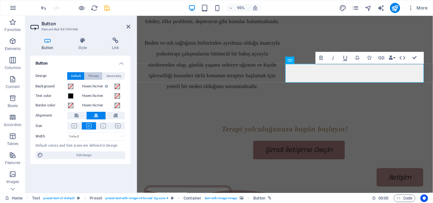
click at [98, 78] on span "Primary" at bounding box center [93, 76] width 10 height 8
click at [108, 77] on span "Secondary" at bounding box center [114, 76] width 15 height 8
click at [79, 73] on span "Default" at bounding box center [76, 76] width 10 height 8
click at [96, 139] on select "Default px rem % em vh vw" at bounding box center [96, 137] width 57 height 8
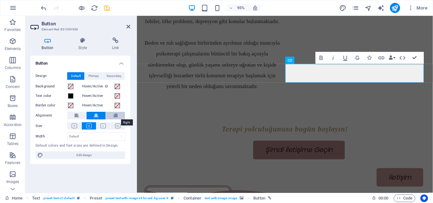
click at [113, 118] on button at bounding box center [115, 116] width 19 height 8
click at [84, 114] on button at bounding box center [76, 116] width 19 height 8
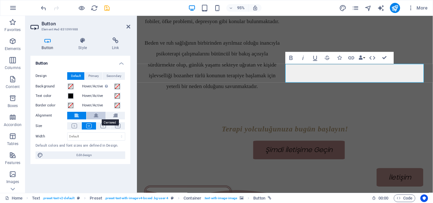
click at [96, 114] on icon at bounding box center [96, 116] width 4 height 8
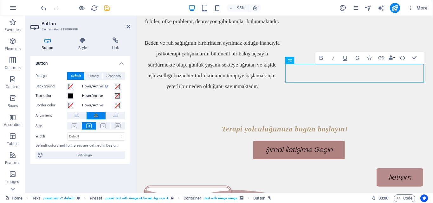
drag, startPoint x: 401, startPoint y: 74, endPoint x: 400, endPoint y: 99, distance: 24.7
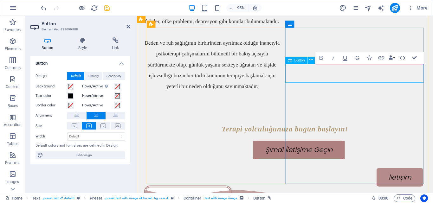
click at [311, 61] on icon at bounding box center [311, 60] width 3 height 6
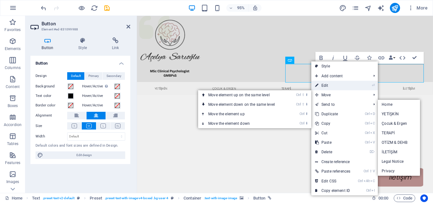
scroll to position [1021, 0]
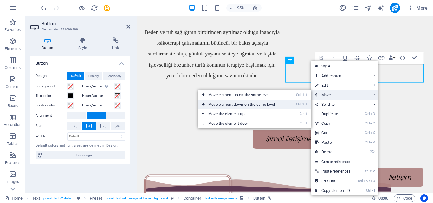
click at [256, 104] on link "Ctrl ⇧ ⬇ Move element down on the same level" at bounding box center [242, 105] width 89 height 10
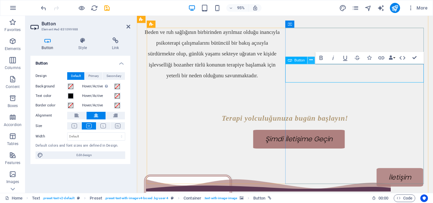
click at [310, 62] on icon at bounding box center [311, 60] width 3 height 6
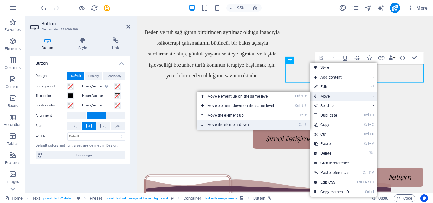
click at [247, 123] on link "Ctrl ⬇ Move the element down" at bounding box center [241, 125] width 89 height 10
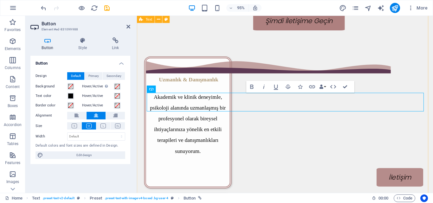
scroll to position [1152, 0]
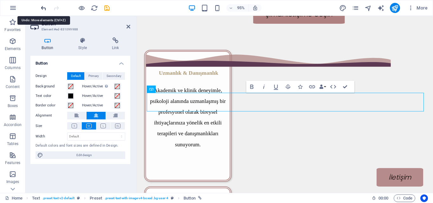
click at [42, 7] on icon "undo" at bounding box center [43, 7] width 7 height 7
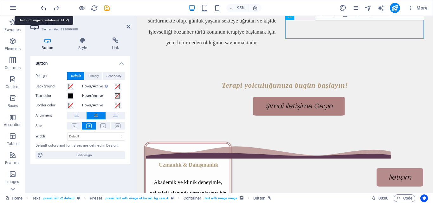
scroll to position [991, 0]
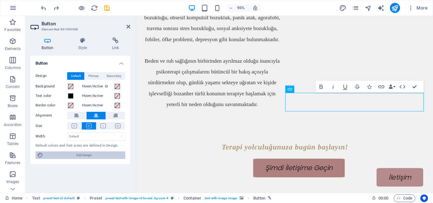
click at [87, 158] on span "Edit design" at bounding box center [84, 156] width 78 height 8
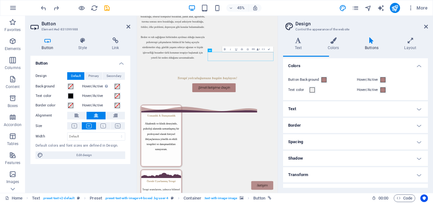
scroll to position [18, 0]
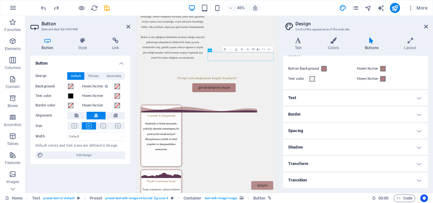
click at [328, 127] on h4 "Spacing" at bounding box center [355, 130] width 145 height 15
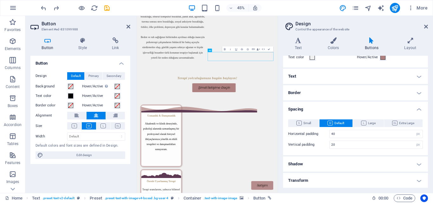
scroll to position [42, 0]
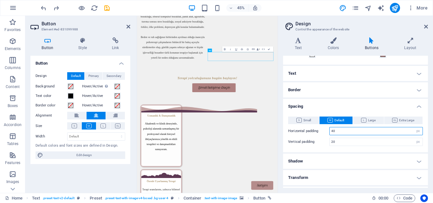
click at [347, 131] on input "40" at bounding box center [376, 131] width 93 height 8
type input "4"
type input "80"
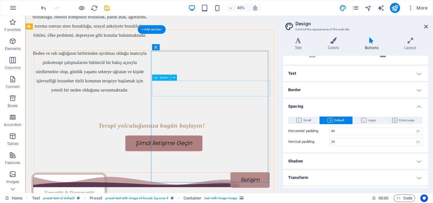
scroll to position [989, 0]
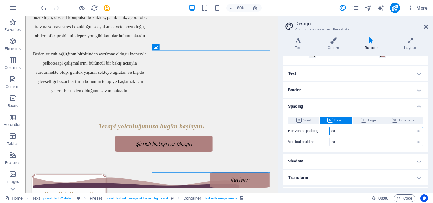
click at [342, 129] on input "80" at bounding box center [376, 131] width 93 height 8
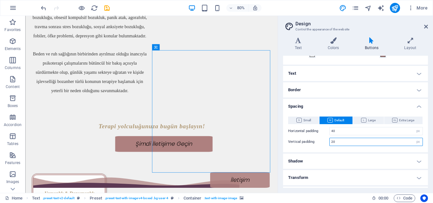
click at [357, 143] on input "20" at bounding box center [376, 142] width 93 height 8
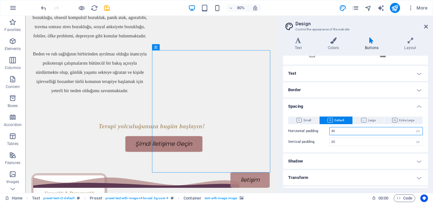
click at [345, 133] on input "40" at bounding box center [376, 131] width 93 height 8
type input "4"
click at [343, 132] on input "20" at bounding box center [376, 131] width 93 height 8
type input "2"
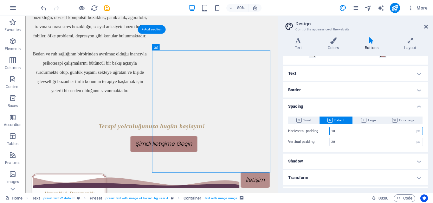
type input "10"
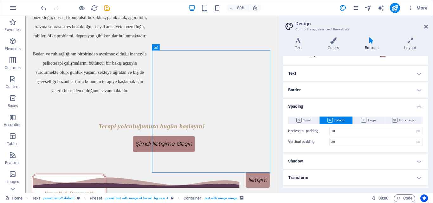
click at [429, 24] on aside "Design Control the appearance of the website Variants Text Colors Buttons Layou…" at bounding box center [355, 104] width 155 height 177
click at [424, 27] on icon at bounding box center [426, 26] width 4 height 5
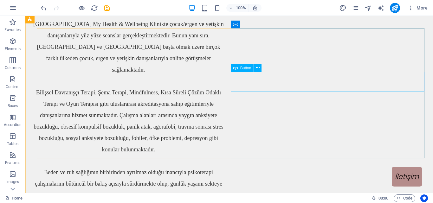
scroll to position [873, 0]
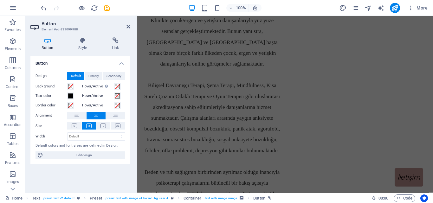
scroll to position [1055, 0]
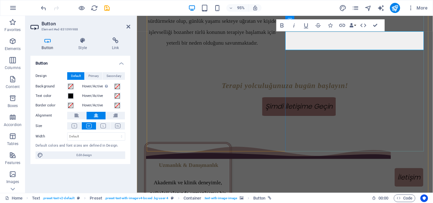
click at [416, 10] on span "More" at bounding box center [418, 8] width 20 height 6
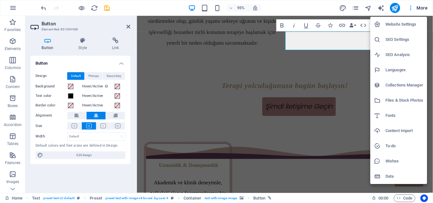
click at [337, 48] on div at bounding box center [216, 101] width 433 height 203
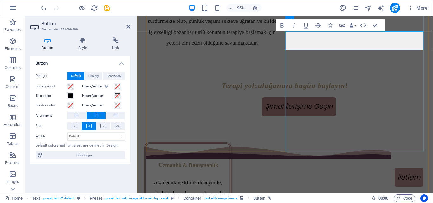
drag, startPoint x: 485, startPoint y: 58, endPoint x: 360, endPoint y: 43, distance: 126.7
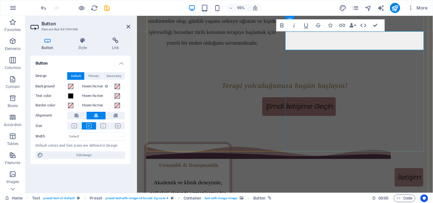
click at [80, 39] on icon at bounding box center [82, 40] width 31 height 6
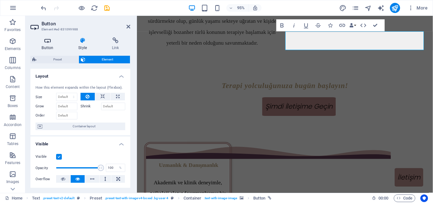
click at [46, 44] on h4 "Button" at bounding box center [48, 43] width 37 height 13
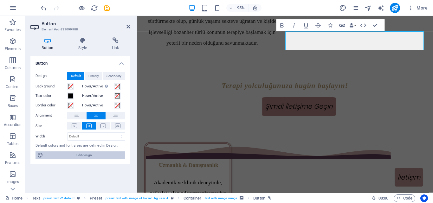
click at [57, 159] on span "Edit design" at bounding box center [84, 156] width 78 height 8
select select "px"
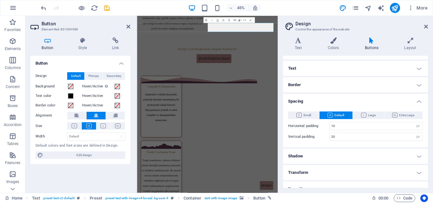
scroll to position [56, 0]
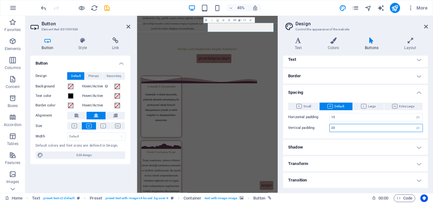
click at [339, 130] on input "20" at bounding box center [376, 128] width 93 height 8
type input "2"
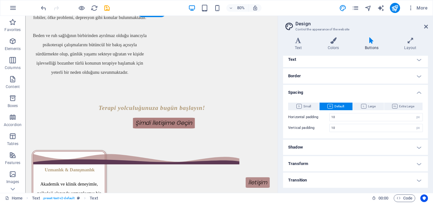
scroll to position [1004, 0]
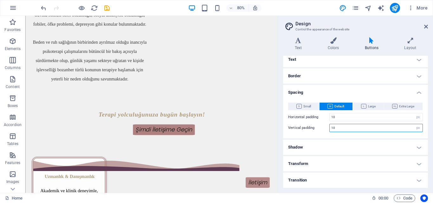
click at [346, 129] on input "10" at bounding box center [376, 128] width 93 height 8
type input "1"
type input "20"
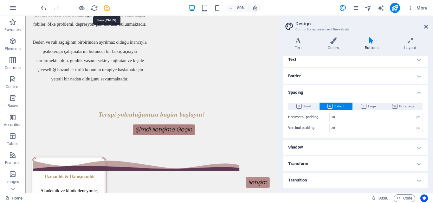
click at [109, 9] on icon "save" at bounding box center [106, 7] width 7 height 7
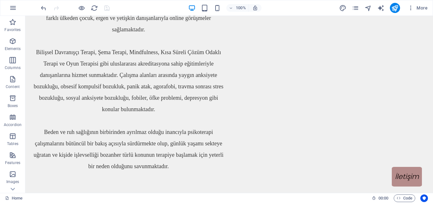
scroll to position [845, 0]
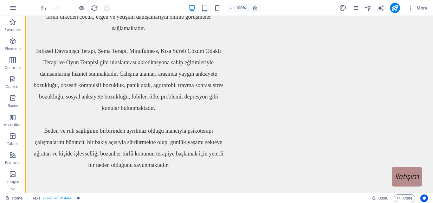
drag, startPoint x: 327, startPoint y: 77, endPoint x: 326, endPoint y: 95, distance: 18.1
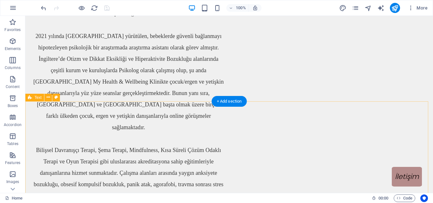
scroll to position [746, 0]
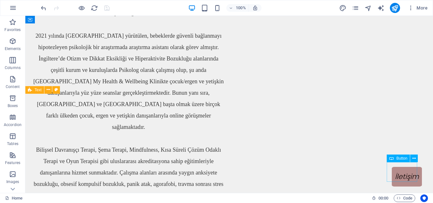
click at [400, 173] on div "İletişim" at bounding box center [407, 177] width 30 height 20
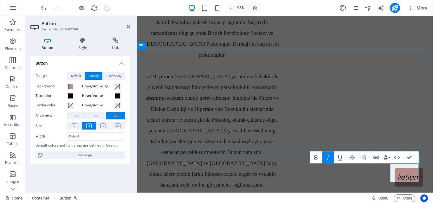
scroll to position [649, 0]
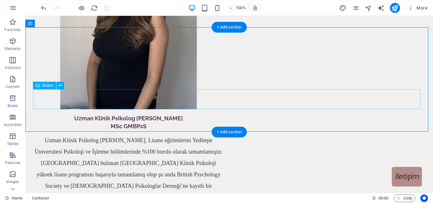
scroll to position [517, 0]
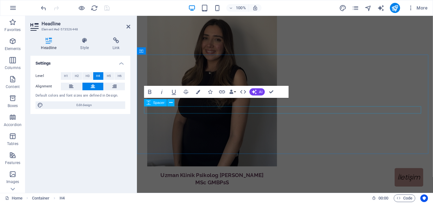
scroll to position [644, 0]
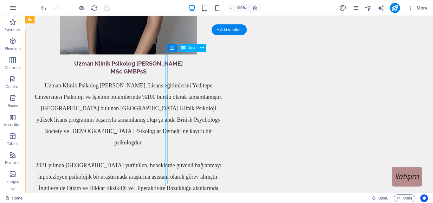
scroll to position [580, 0]
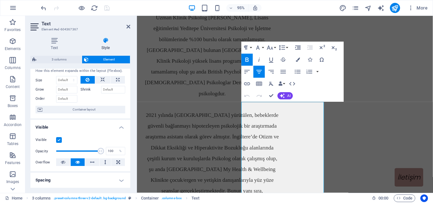
scroll to position [19, 0]
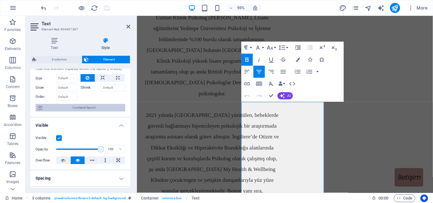
click at [97, 108] on span "Container layout" at bounding box center [83, 108] width 79 height 8
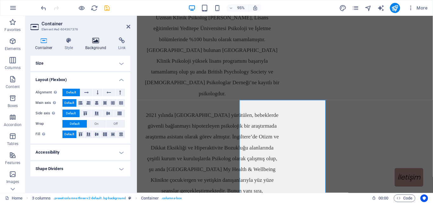
click at [98, 44] on h4 "Background" at bounding box center [97, 43] width 33 height 13
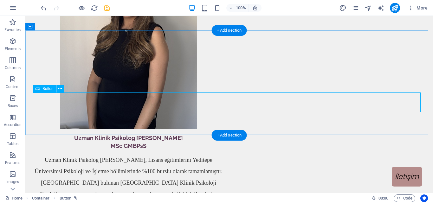
scroll to position [549, 0]
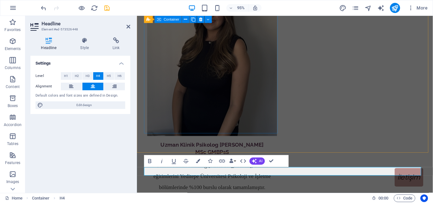
scroll to position [571, 0]
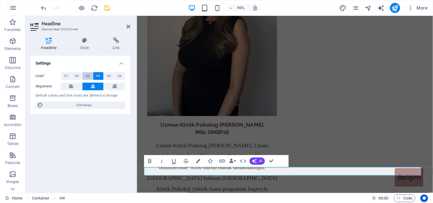
click at [87, 75] on span "H3" at bounding box center [88, 76] width 4 height 8
click at [80, 74] on button "H2" at bounding box center [77, 76] width 10 height 8
click at [66, 75] on span "H1" at bounding box center [66, 76] width 4 height 8
click at [76, 75] on span "H2" at bounding box center [77, 76] width 4 height 8
click at [109, 77] on span "H5" at bounding box center [109, 76] width 4 height 8
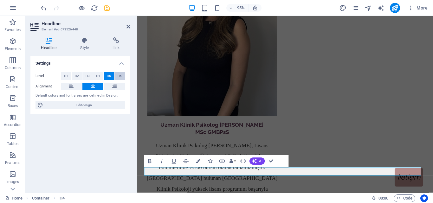
click at [124, 74] on button "H6" at bounding box center [119, 76] width 10 height 8
click at [107, 72] on button "H5" at bounding box center [109, 76] width 10 height 8
click at [238, 110] on div at bounding box center [216, 21] width 143 height 200
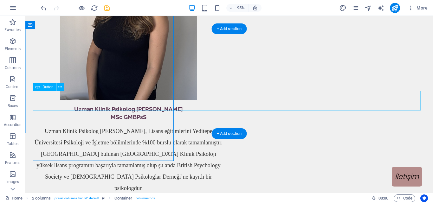
scroll to position [549, 0]
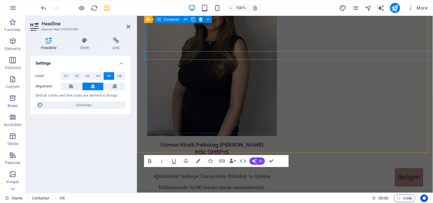
scroll to position [571, 0]
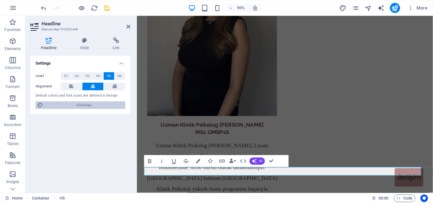
click at [90, 106] on span "Edit design" at bounding box center [84, 105] width 78 height 8
select select "px"
select select "300"
select select "px"
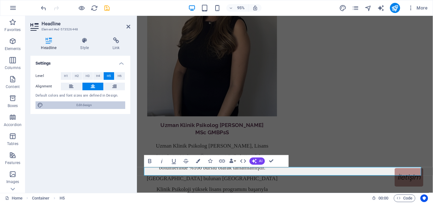
select select "600"
select select "px"
select select "rem"
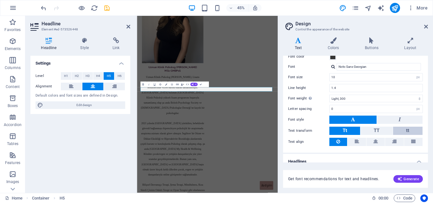
scroll to position [32, 0]
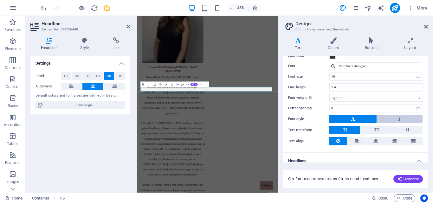
click at [401, 118] on button at bounding box center [400, 119] width 46 height 8
click at [353, 119] on icon at bounding box center [353, 119] width 4 height 8
click at [364, 68] on input "Noto Sans Georgian" at bounding box center [379, 66] width 84 height 8
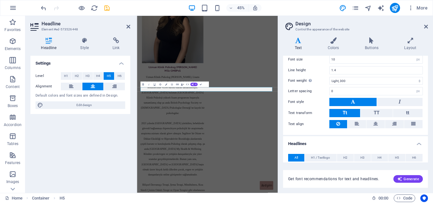
scroll to position [63, 0]
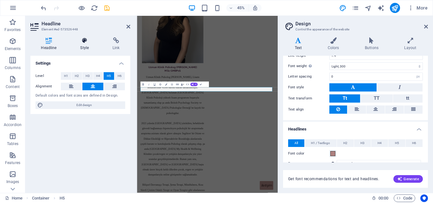
click at [87, 45] on h4 "Style" at bounding box center [86, 43] width 32 height 13
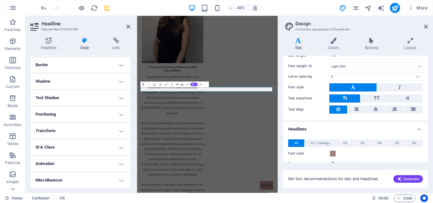
scroll to position [0, 0]
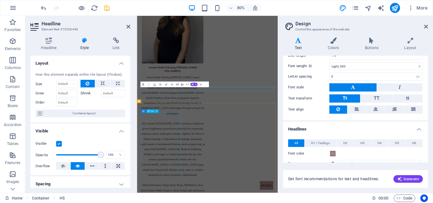
scroll to position [570, 0]
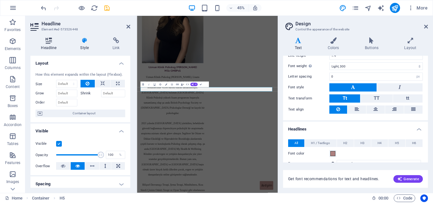
click at [48, 41] on icon at bounding box center [48, 40] width 37 height 6
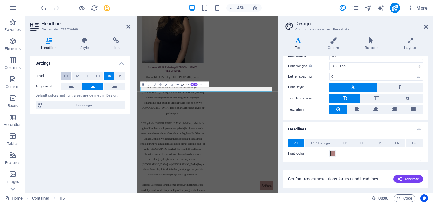
click at [64, 78] on span "H1" at bounding box center [66, 76] width 4 height 8
click at [74, 78] on button "H2" at bounding box center [77, 76] width 10 height 8
click at [91, 75] on button "H3" at bounding box center [87, 76] width 10 height 8
click at [76, 75] on span "H2" at bounding box center [77, 76] width 4 height 8
click at [429, 27] on aside "Design Control the appearance of the website Variants Text Colors Buttons Layou…" at bounding box center [355, 104] width 155 height 177
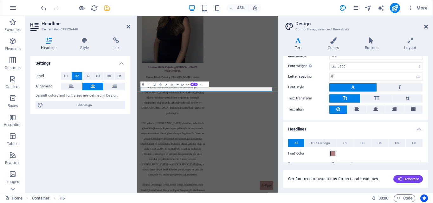
click at [427, 27] on icon at bounding box center [426, 26] width 4 height 5
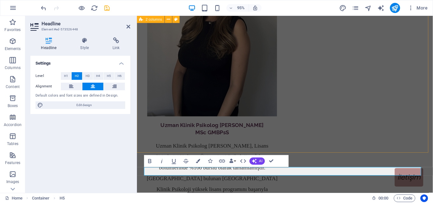
scroll to position [571, 0]
click at [68, 79] on span "H1" at bounding box center [66, 76] width 4 height 8
click at [85, 74] on button "H3" at bounding box center [87, 76] width 10 height 8
click at [95, 76] on button "H4" at bounding box center [98, 76] width 10 height 8
click at [111, 76] on span "H5" at bounding box center [109, 76] width 4 height 8
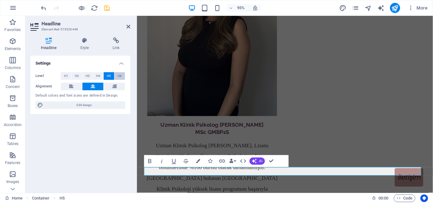
click at [118, 76] on span "H6" at bounding box center [120, 76] width 4 height 8
click at [99, 74] on span "H4" at bounding box center [98, 76] width 4 height 8
click at [87, 74] on span "H3" at bounding box center [88, 76] width 4 height 8
click at [81, 75] on button "H2" at bounding box center [77, 76] width 10 height 8
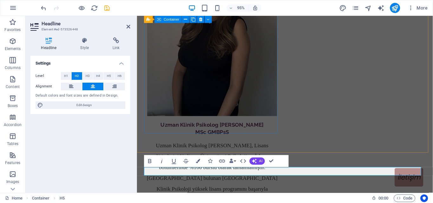
click at [204, 102] on div at bounding box center [216, 21] width 143 height 200
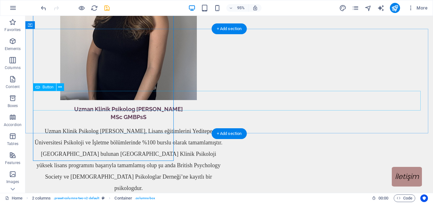
scroll to position [549, 0]
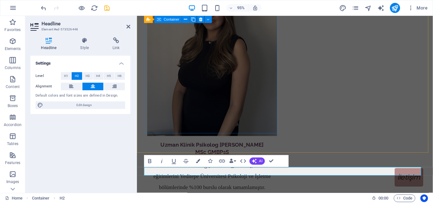
scroll to position [571, 0]
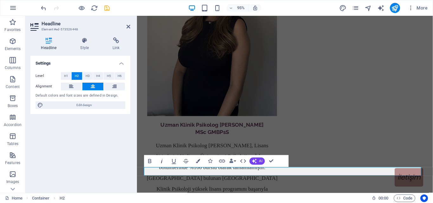
click at [162, 162] on icon "button" at bounding box center [161, 161] width 7 height 7
click at [92, 102] on span "Edit design" at bounding box center [84, 105] width 78 height 8
select select "px"
select select "300"
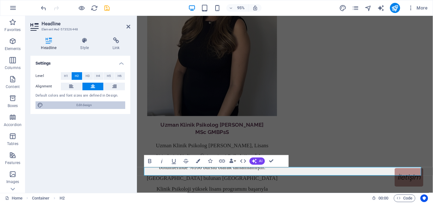
select select "px"
select select "600"
select select "px"
select select "rem"
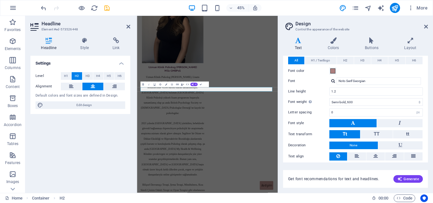
scroll to position [138, 0]
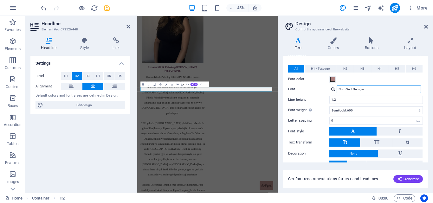
click at [366, 88] on input "Noto Serif Georgian" at bounding box center [379, 90] width 84 height 8
click at [345, 65] on span "H2" at bounding box center [345, 69] width 4 height 8
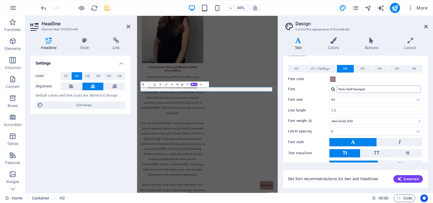
drag, startPoint x: 355, startPoint y: 94, endPoint x: 360, endPoint y: 87, distance: 8.3
click at [360, 87] on div "All H1 / Textlogo H2 H3 H4 H5 H6 Font color Font Noto Serif Georgian Manage fon…" at bounding box center [355, 128] width 147 height 139
click at [360, 87] on input "Noto Serif Georgian" at bounding box center [379, 90] width 84 height 8
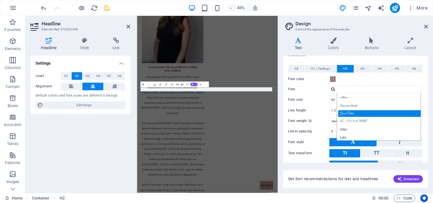
click at [353, 111] on div "Great Vibes" at bounding box center [380, 113] width 84 height 7
type input "Great Vibes"
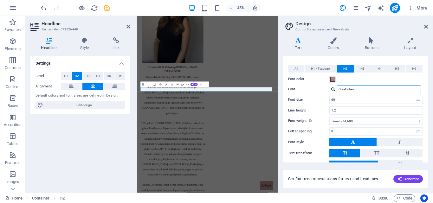
click at [355, 89] on input "Great Vibes" at bounding box center [379, 90] width 84 height 8
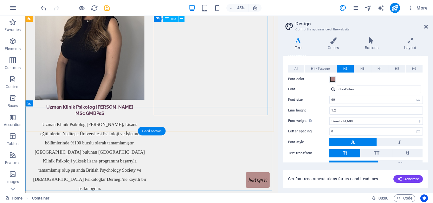
scroll to position [570, 0]
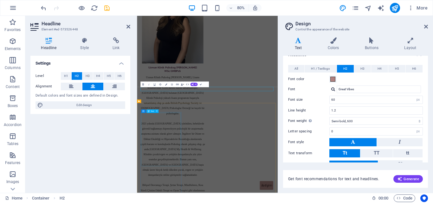
scroll to position [570, 0]
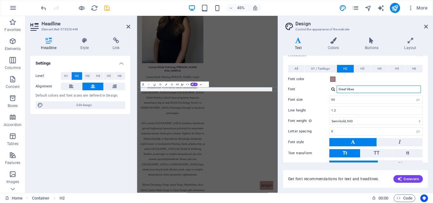
click at [353, 88] on input "Great Vibes" at bounding box center [379, 90] width 84 height 8
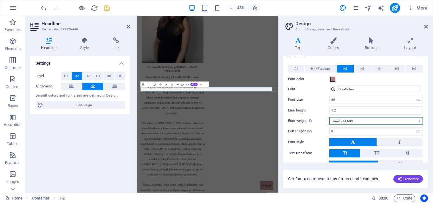
click at [349, 118] on select "Thin, 100 Extra-light, 200 Light, 300 Regular, 400 Medium, 500 Semi-bold, 600 B…" at bounding box center [376, 121] width 94 height 8
click at [329, 117] on select "Thin, 100 Extra-light, 200 Light, 300 Regular, 400 Medium, 500 Semi-bold, 600 B…" at bounding box center [376, 121] width 94 height 8
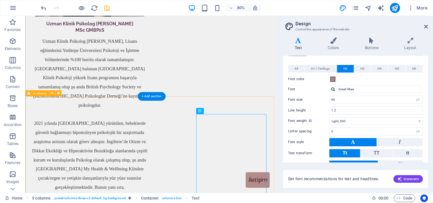
scroll to position [650, 0]
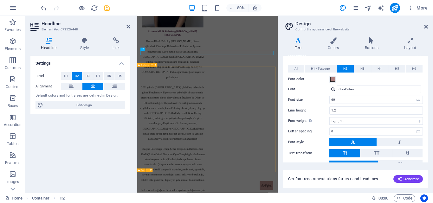
scroll to position [651, 0]
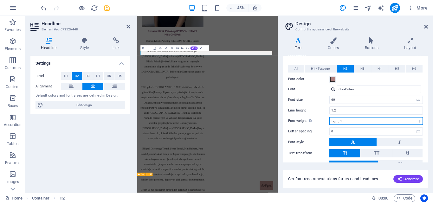
click at [353, 118] on select "Thin, 100 Extra-light, 200 Light, 300 Regular, 400 Medium, 500 Semi-bold, 600 B…" at bounding box center [376, 121] width 94 height 8
select select "500"
click at [329, 117] on select "Thin, 100 Extra-light, 200 Light, 300 Regular, 400 Medium, 500 Semi-bold, 600 B…" at bounding box center [376, 121] width 94 height 8
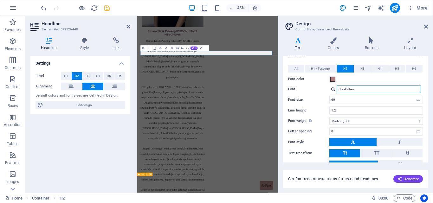
click at [364, 89] on input "Great Vibes" at bounding box center [379, 90] width 84 height 8
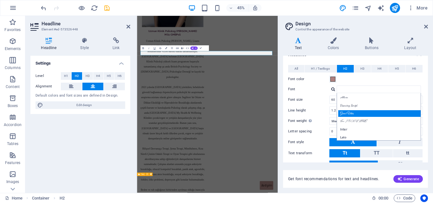
click at [359, 112] on div "Great Vibes" at bounding box center [380, 113] width 84 height 7
type input "Great Vibes"
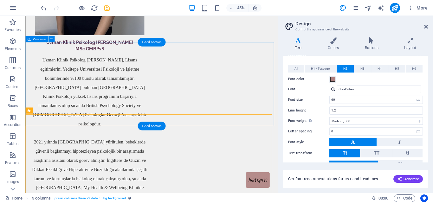
scroll to position [650, 0]
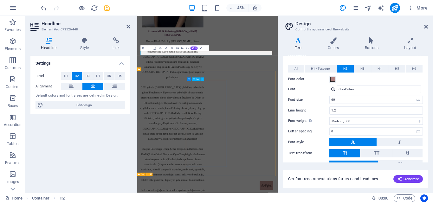
scroll to position [651, 0]
click at [358, 89] on input "Great Vibes" at bounding box center [379, 90] width 84 height 8
click at [354, 89] on input "Great Vibes" at bounding box center [379, 90] width 84 height 8
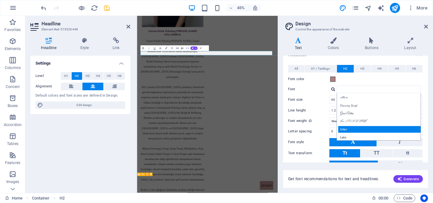
click at [354, 131] on div "Inter" at bounding box center [380, 129] width 84 height 7
type input "Inter"
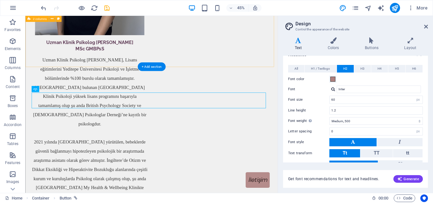
scroll to position [650, 0]
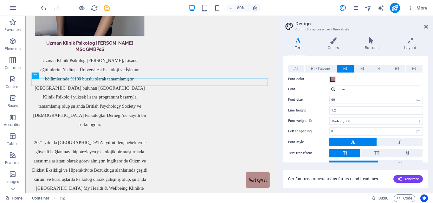
click at [37, 8] on div "80% More" at bounding box center [216, 7] width 432 height 15
click at [43, 8] on icon "undo" at bounding box center [43, 7] width 7 height 7
type input "Great Vibes"
click at [43, 8] on icon "undo" at bounding box center [43, 7] width 7 height 7
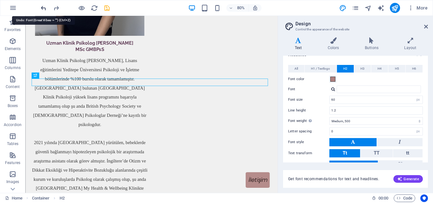
click at [43, 8] on icon "undo" at bounding box center [43, 7] width 7 height 7
type input "Great Vibes"
click at [43, 8] on icon "undo" at bounding box center [43, 7] width 7 height 7
select select "600"
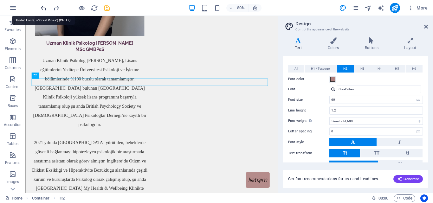
click at [43, 8] on icon "undo" at bounding box center [43, 7] width 7 height 7
click at [47, 8] on icon "undo" at bounding box center [43, 7] width 7 height 7
type input "Noto Serif Georgian"
click at [41, 10] on icon "undo" at bounding box center [43, 7] width 7 height 7
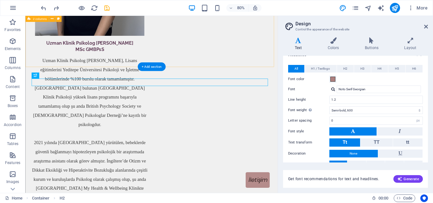
drag, startPoint x: 249, startPoint y: 79, endPoint x: 341, endPoint y: 88, distance: 91.8
click at [249, 79] on div "Uzman Klinik Psikolog [PERSON_NAME] MSc GMBPsS Uzman Klinik Psikolog [PERSON_NA…" at bounding box center [182, 147] width 315 height 654
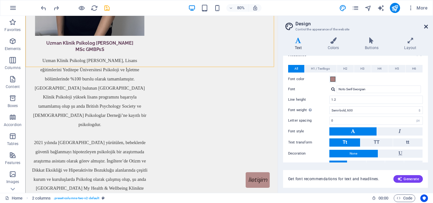
click at [424, 28] on icon at bounding box center [426, 26] width 4 height 5
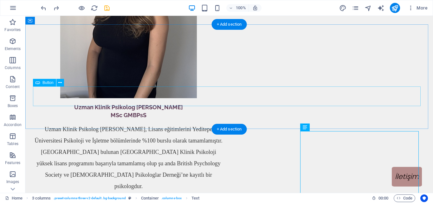
scroll to position [539, 0]
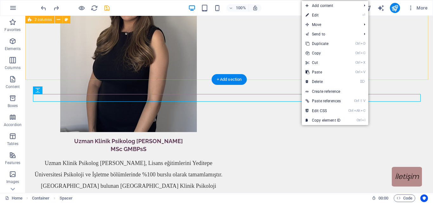
click at [180, 64] on div "Uzman Klinik Psikolog [PERSON_NAME] MSc GMBPsS Uzman Klinik Psikolog [PERSON_NA…" at bounding box center [229, 205] width 408 height 586
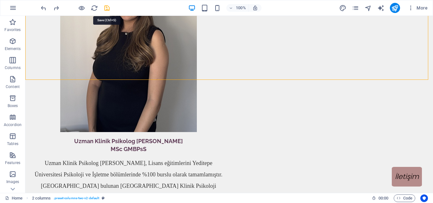
click at [107, 9] on icon "save" at bounding box center [106, 7] width 7 height 7
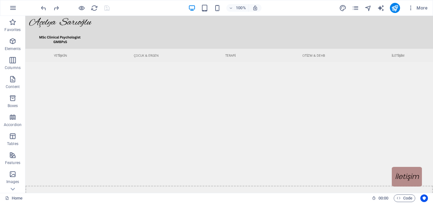
scroll to position [0, 0]
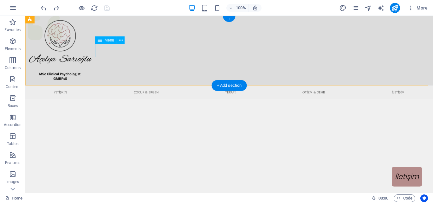
click at [123, 86] on nav "YETİŞKİN Çocuk & Ergen TERAPİ OTİZM & DEHB İLETİŞİM" at bounding box center [229, 92] width 408 height 13
select select "1"
select select
select select "2"
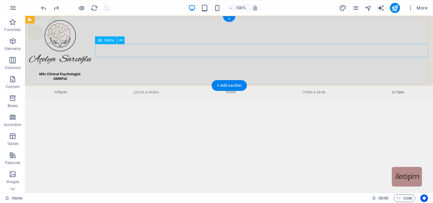
select select
select select "3"
select select
select select "4"
select select
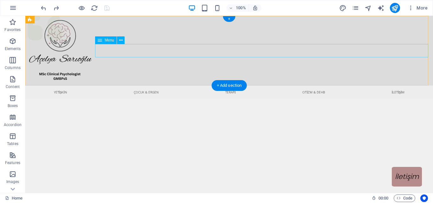
select select "5"
select select
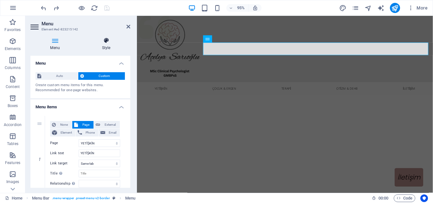
click at [98, 48] on h4 "Style" at bounding box center [106, 43] width 48 height 13
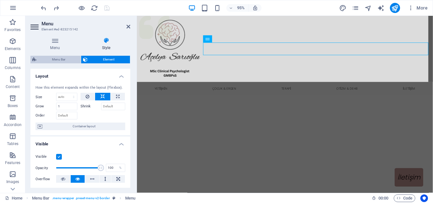
click at [64, 62] on span "Menu Bar" at bounding box center [58, 60] width 41 height 8
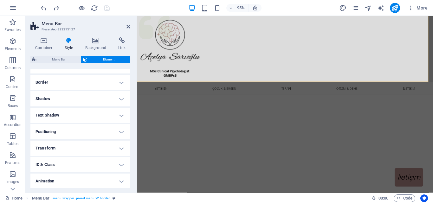
scroll to position [81, 0]
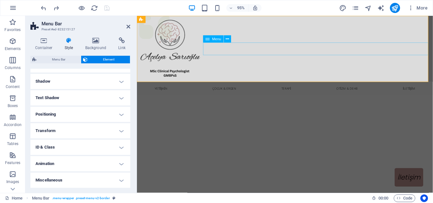
click at [224, 86] on nav "YETİŞKİN Çocuk & Ergen TERAPİ OTİZM & DEHB İLETİŞİM" at bounding box center [293, 92] width 312 height 13
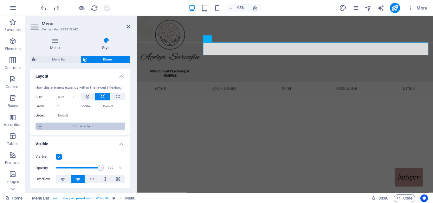
click at [94, 129] on span "Container layout" at bounding box center [83, 127] width 79 height 8
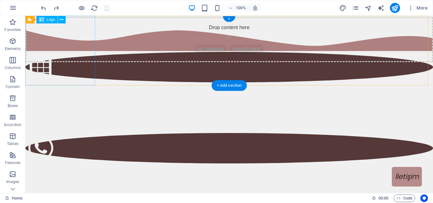
scroll to position [0, 0]
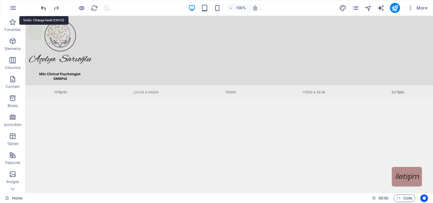
click at [45, 10] on icon "undo" at bounding box center [43, 7] width 7 height 7
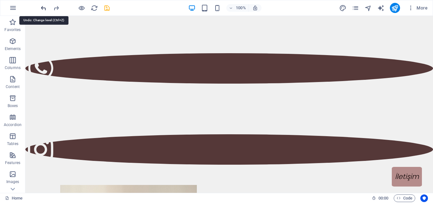
scroll to position [526, 0]
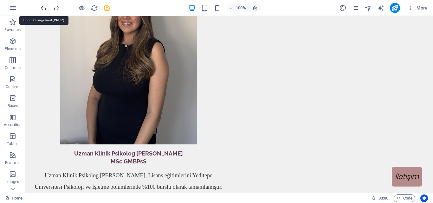
click at [45, 10] on icon "undo" at bounding box center [43, 7] width 7 height 7
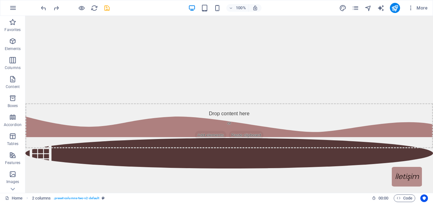
scroll to position [0, 0]
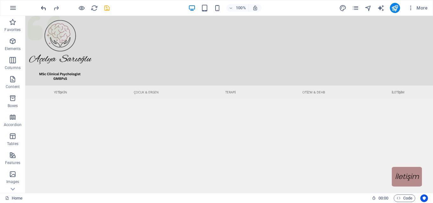
click at [42, 10] on icon "undo" at bounding box center [43, 7] width 7 height 7
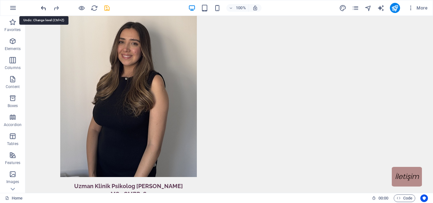
scroll to position [526, 0]
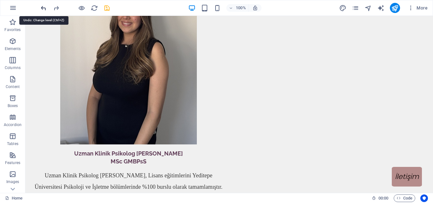
click at [42, 10] on icon "undo" at bounding box center [43, 7] width 7 height 7
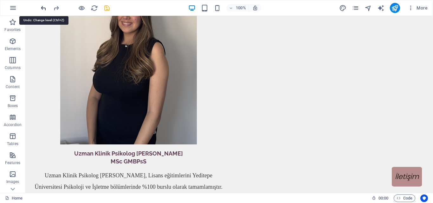
click at [42, 10] on icon "undo" at bounding box center [43, 7] width 7 height 7
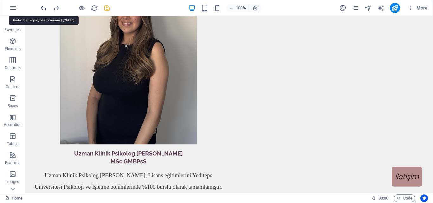
click at [42, 10] on icon "undo" at bounding box center [43, 7] width 7 height 7
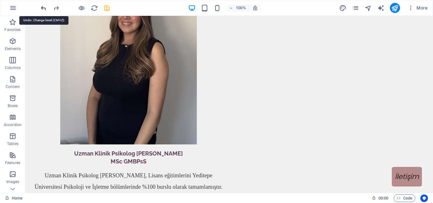
click at [42, 10] on icon "undo" at bounding box center [43, 7] width 7 height 7
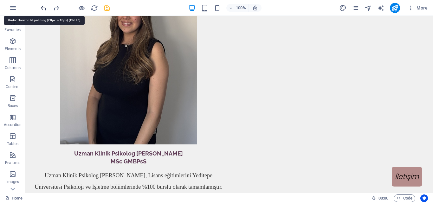
click at [42, 10] on icon "undo" at bounding box center [43, 7] width 7 height 7
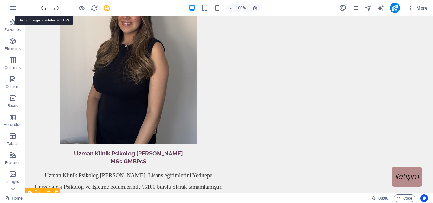
click at [42, 10] on icon "undo" at bounding box center [43, 7] width 7 height 7
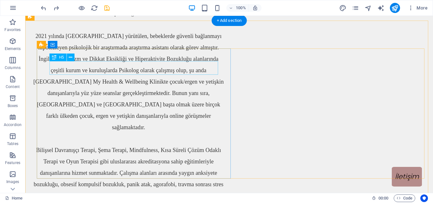
scroll to position [819, 0]
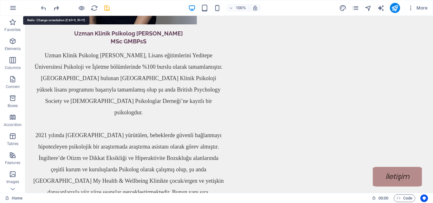
click at [55, 8] on icon "redo" at bounding box center [56, 7] width 7 height 7
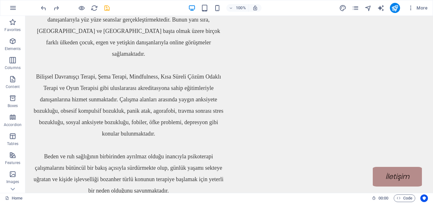
scroll to position [0, 0]
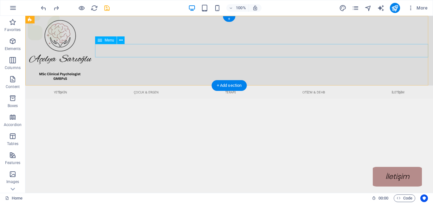
click at [122, 86] on nav "YETİŞKİN Çocuk & Ergen TERAPİ OTİZM & DEHB İLETİŞİM" at bounding box center [229, 92] width 408 height 13
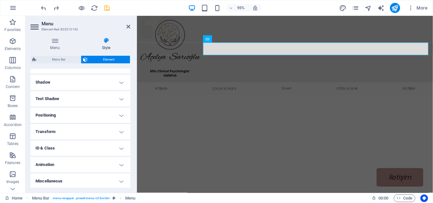
scroll to position [149, 0]
click at [69, 44] on h4 "Menu" at bounding box center [56, 43] width 52 height 13
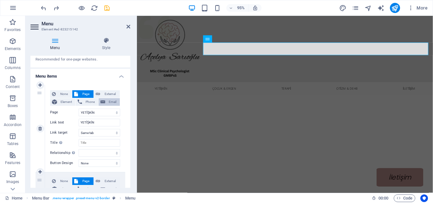
scroll to position [0, 0]
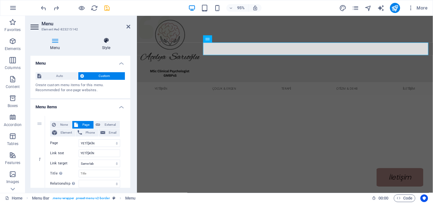
click at [102, 45] on h4 "Style" at bounding box center [106, 43] width 48 height 13
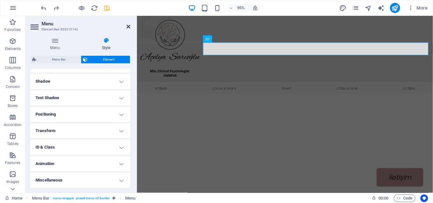
click at [127, 27] on icon at bounding box center [128, 26] width 4 height 5
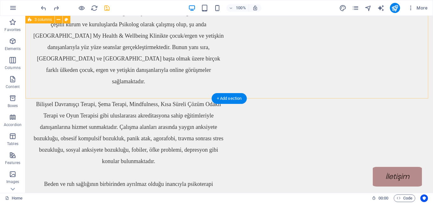
scroll to position [731, 0]
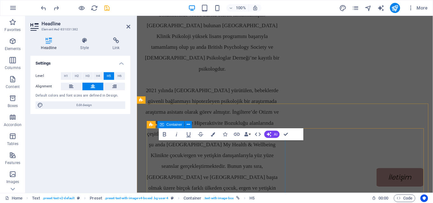
scroll to position [915, 0]
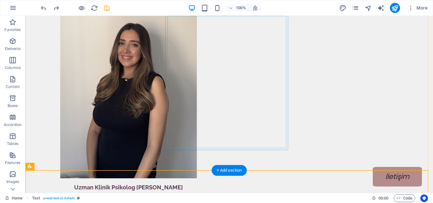
scroll to position [709, 0]
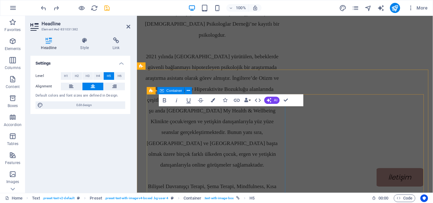
scroll to position [951, 0]
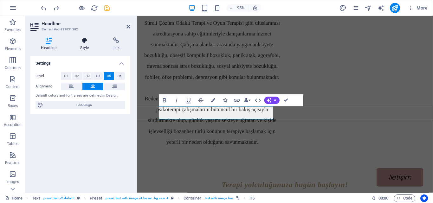
click at [84, 40] on icon at bounding box center [85, 40] width 30 height 6
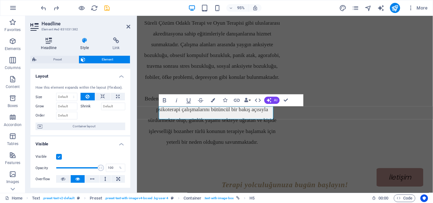
click at [40, 41] on icon at bounding box center [48, 40] width 37 height 6
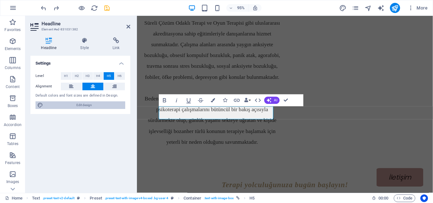
click at [90, 106] on span "Edit design" at bounding box center [84, 105] width 78 height 8
select select "px"
select select "300"
select select "px"
select select "600"
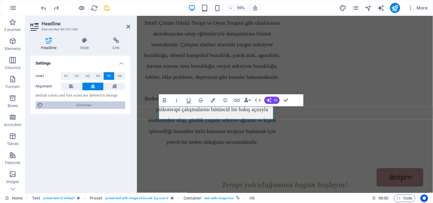
select select "px"
select select "rem"
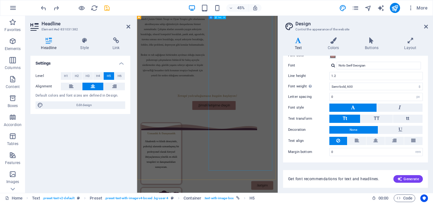
scroll to position [0, 0]
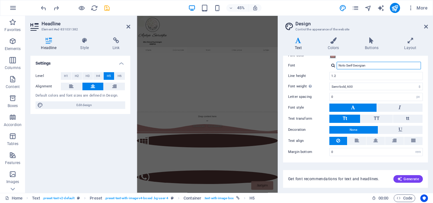
click at [361, 65] on input "Noto Serif Georgian" at bounding box center [379, 66] width 84 height 8
type input "[PERSON_NAME]"
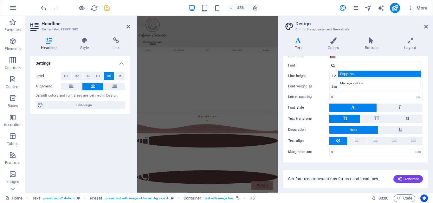
click at [352, 73] on div "Poppins" at bounding box center [380, 74] width 84 height 7
type input "Poppins"
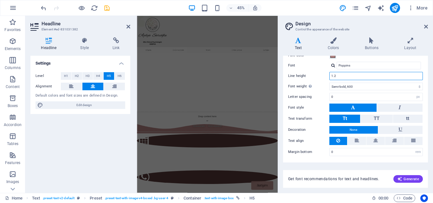
click at [344, 75] on input "1.2" at bounding box center [376, 76] width 93 height 8
type input "1.6"
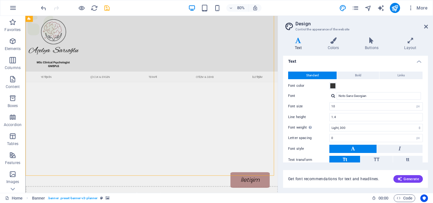
scroll to position [0, 0]
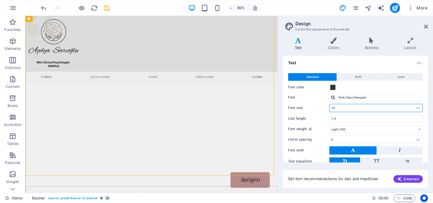
click at [358, 110] on input "10" at bounding box center [376, 108] width 93 height 8
type input "18"
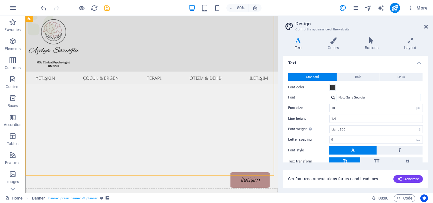
click at [368, 100] on input "Noto Sans Georgian" at bounding box center [379, 98] width 84 height 8
type input "gror"
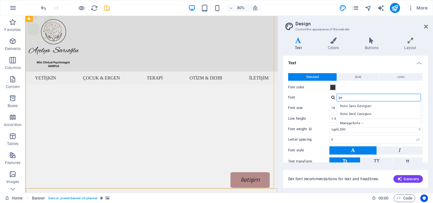
type input "g"
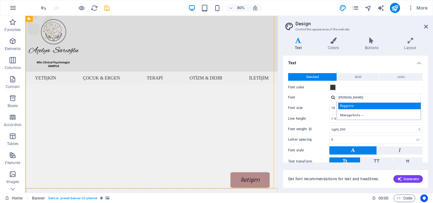
click at [350, 107] on div "Poppins" at bounding box center [380, 106] width 84 height 7
type input "Poppins"
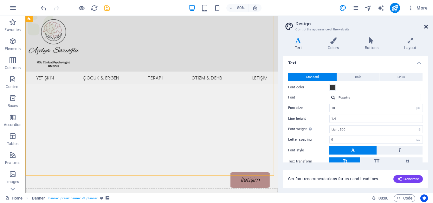
click at [427, 25] on icon at bounding box center [426, 26] width 4 height 5
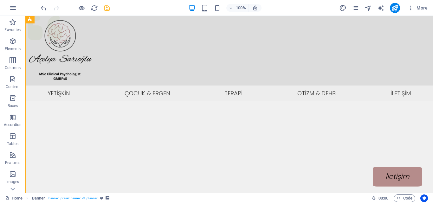
click at [111, 6] on div "100% More" at bounding box center [235, 8] width 391 height 10
click at [107, 7] on icon "save" at bounding box center [106, 7] width 7 height 7
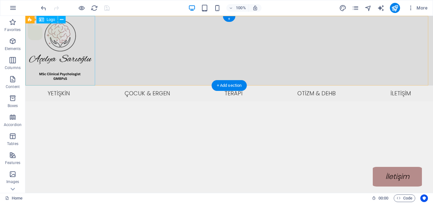
click at [58, 72] on div at bounding box center [229, 51] width 408 height 70
select select "px"
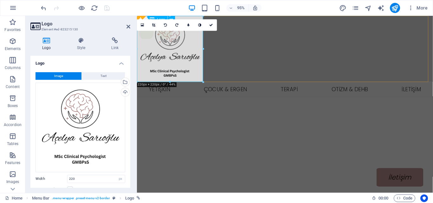
click at [164, 77] on div at bounding box center [293, 51] width 312 height 70
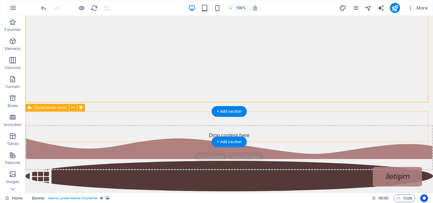
scroll to position [110, 0]
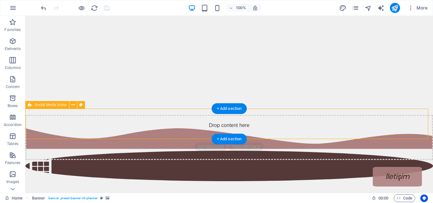
select select "waves"
select select "px"
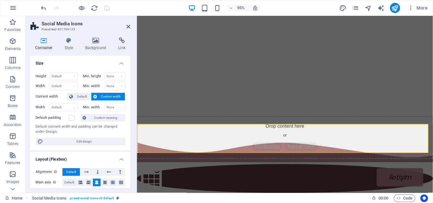
click at [100, 36] on div "Container Style Background Link Size Height Default px rem % vh vw Min. height …" at bounding box center [80, 112] width 110 height 161
click at [94, 41] on icon at bounding box center [96, 40] width 31 height 6
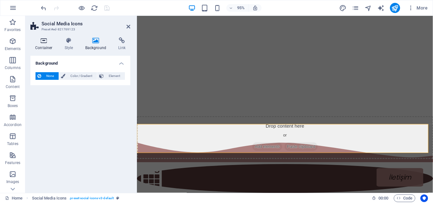
click at [47, 39] on icon at bounding box center [43, 40] width 27 height 6
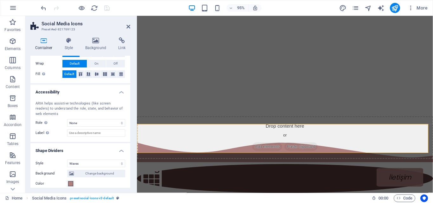
scroll to position [154, 0]
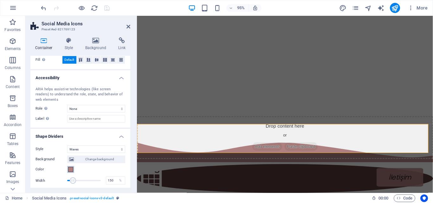
click at [70, 166] on button "Color" at bounding box center [70, 169] width 7 height 7
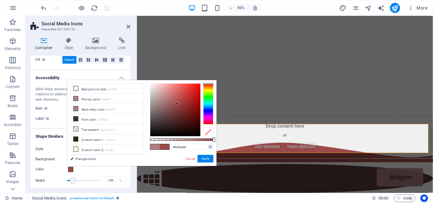
click at [177, 104] on div at bounding box center [175, 110] width 50 height 53
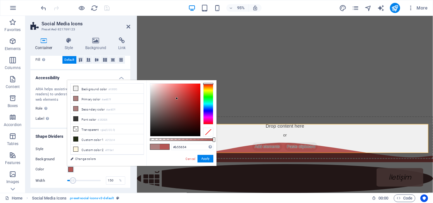
click at [177, 99] on div at bounding box center [175, 110] width 50 height 53
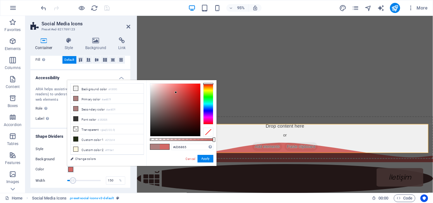
click at [176, 93] on div at bounding box center [175, 110] width 50 height 53
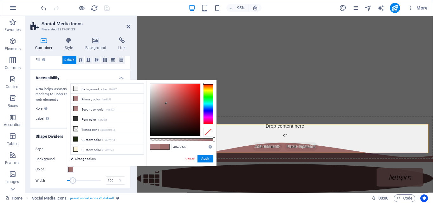
click at [166, 103] on div at bounding box center [175, 110] width 50 height 53
click at [171, 103] on div at bounding box center [175, 110] width 50 height 53
click at [182, 102] on div at bounding box center [175, 110] width 50 height 53
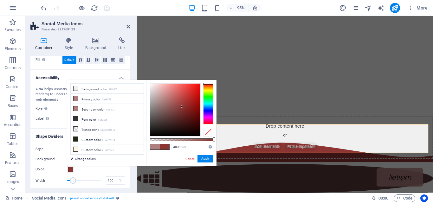
click at [182, 107] on div at bounding box center [175, 110] width 50 height 53
click at [180, 111] on div at bounding box center [175, 110] width 50 height 53
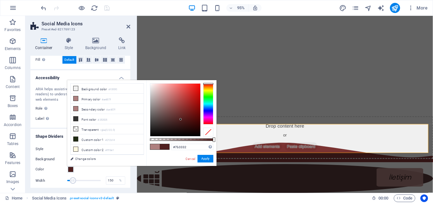
type input "#50201f"
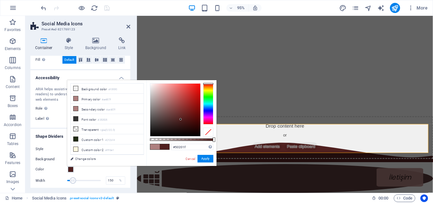
click at [181, 120] on div at bounding box center [175, 110] width 50 height 53
click at [206, 161] on button "Apply" at bounding box center [206, 159] width 16 height 8
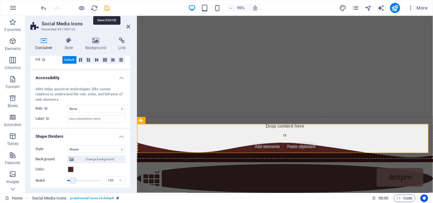
click at [108, 7] on icon "save" at bounding box center [106, 7] width 7 height 7
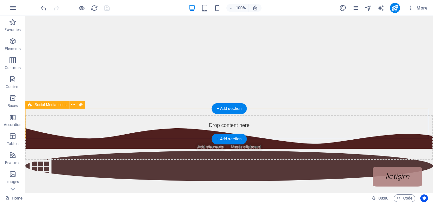
select select "waves"
select select "px"
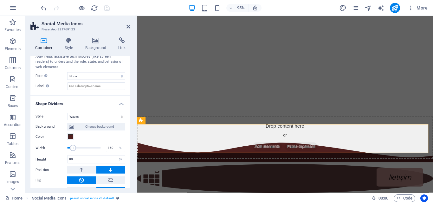
scroll to position [189, 0]
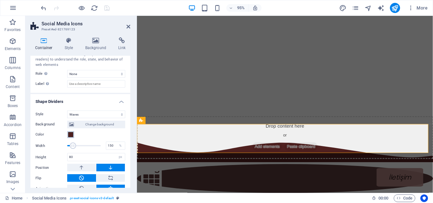
click at [73, 134] on span at bounding box center [70, 134] width 5 height 5
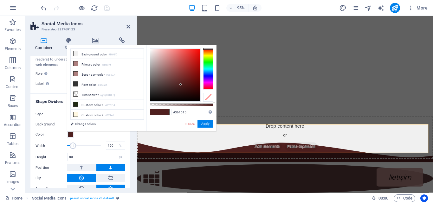
click at [180, 90] on div at bounding box center [175, 75] width 50 height 53
click at [179, 88] on div at bounding box center [175, 75] width 50 height 53
click at [180, 83] on div at bounding box center [175, 75] width 50 height 53
click at [179, 84] on div at bounding box center [175, 75] width 50 height 53
click at [178, 80] on div at bounding box center [175, 75] width 50 height 53
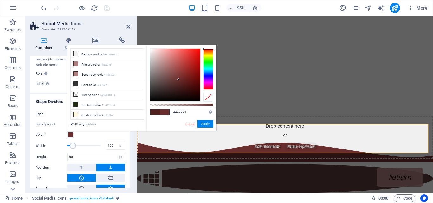
click at [176, 87] on div at bounding box center [175, 75] width 50 height 53
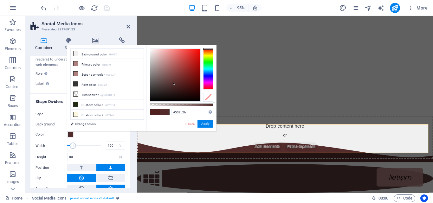
click at [174, 84] on div at bounding box center [175, 75] width 50 height 53
click at [170, 80] on div at bounding box center [175, 75] width 50 height 53
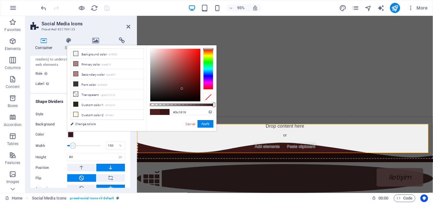
click at [182, 89] on div at bounding box center [175, 75] width 50 height 53
click at [186, 89] on div at bounding box center [175, 75] width 50 height 53
click at [186, 89] on div at bounding box center [186, 89] width 2 height 2
click at [182, 89] on div at bounding box center [175, 75] width 50 height 53
type input "#371312"
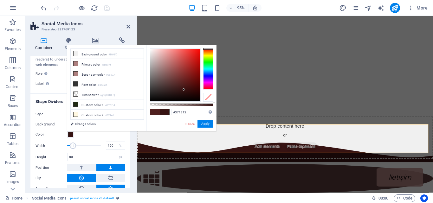
click at [184, 90] on div at bounding box center [175, 75] width 50 height 53
click at [204, 124] on button "Apply" at bounding box center [206, 124] width 16 height 8
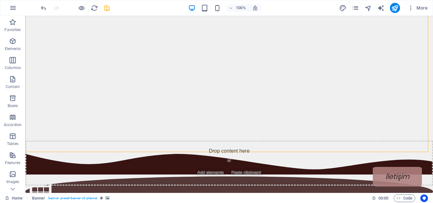
scroll to position [85, 0]
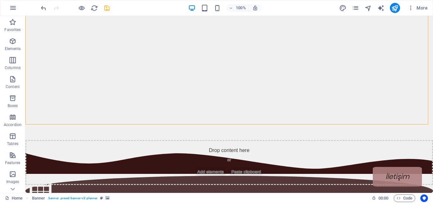
click at [107, 4] on icon "save" at bounding box center [106, 7] width 7 height 7
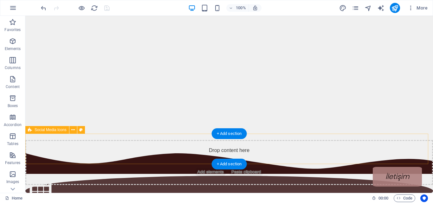
select select "waves"
select select "px"
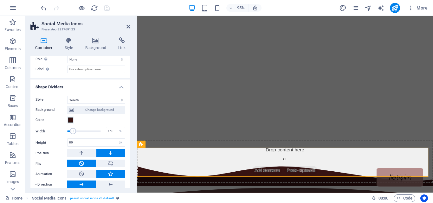
scroll to position [204, 0]
click at [71, 119] on span at bounding box center [70, 119] width 5 height 5
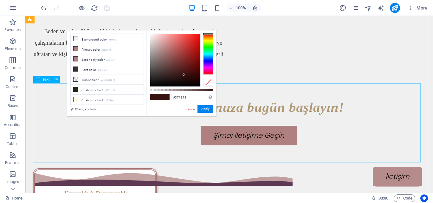
scroll to position [962, 0]
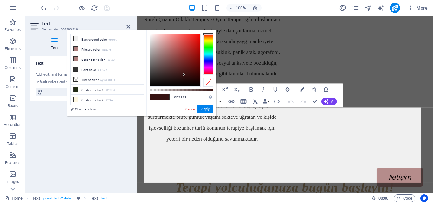
scroll to position [1144, 0]
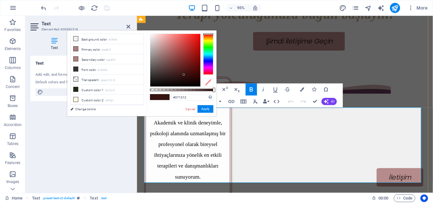
click at [192, 106] on div "Cancel Apply" at bounding box center [199, 109] width 29 height 8
click at [189, 110] on link "Cancel" at bounding box center [190, 109] width 11 height 5
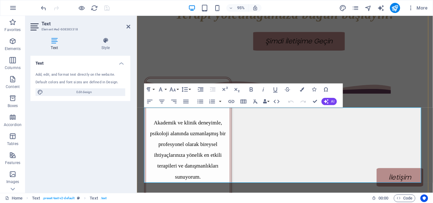
click at [303, 91] on icon "button" at bounding box center [302, 89] width 4 height 4
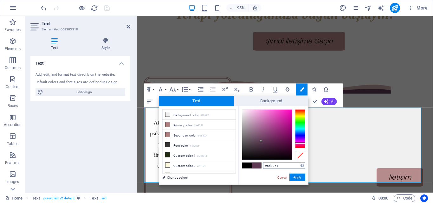
click at [273, 167] on input "#5d3954" at bounding box center [284, 166] width 42 height 6
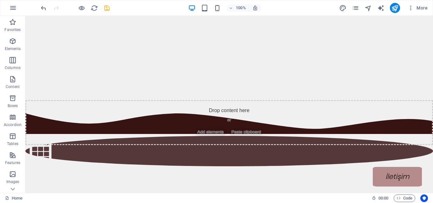
scroll to position [126, 0]
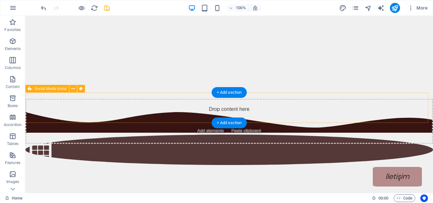
select select "waves"
select select "px"
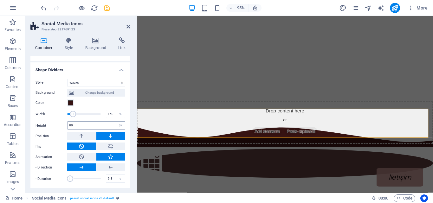
scroll to position [221, 0]
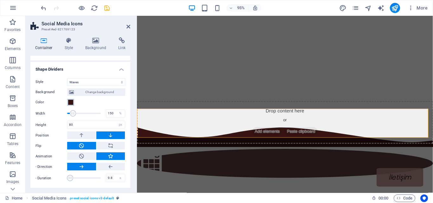
click at [67, 101] on button "Color" at bounding box center [70, 102] width 7 height 7
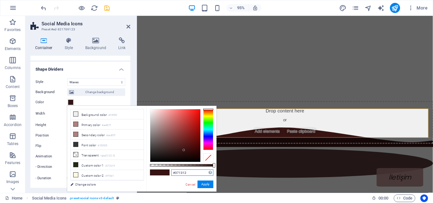
click at [179, 174] on input "#371312" at bounding box center [192, 173] width 42 height 6
paste input "5d3954"
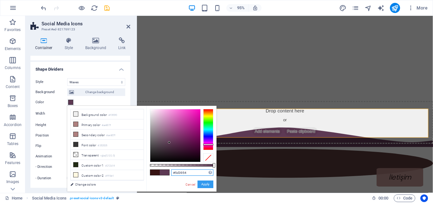
type input "#5d3954"
click at [210, 184] on button "Apply" at bounding box center [206, 185] width 16 height 8
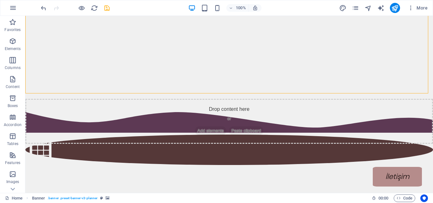
scroll to position [0, 0]
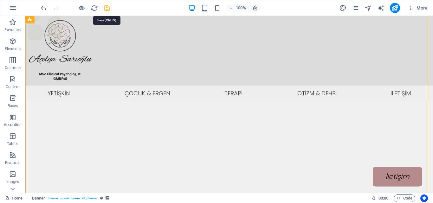
click at [106, 8] on icon "save" at bounding box center [106, 7] width 7 height 7
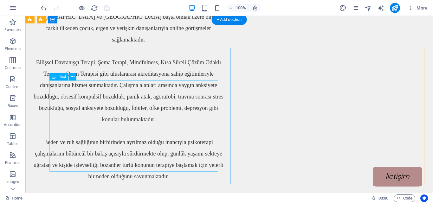
scroll to position [819, 0]
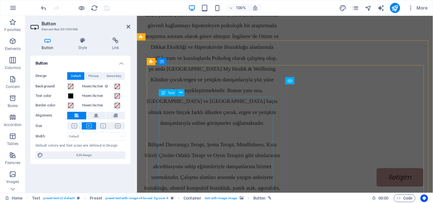
scroll to position [1003, 0]
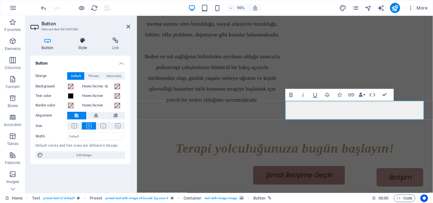
click at [84, 43] on icon at bounding box center [82, 40] width 31 height 6
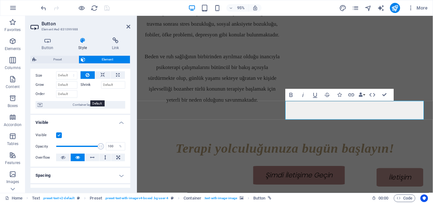
scroll to position [42, 0]
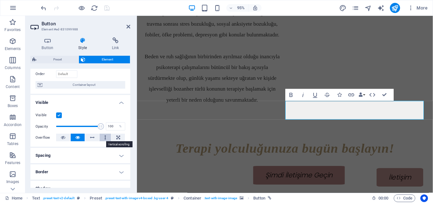
click at [102, 139] on button at bounding box center [106, 138] width 12 height 8
click at [80, 136] on button at bounding box center [78, 138] width 14 height 8
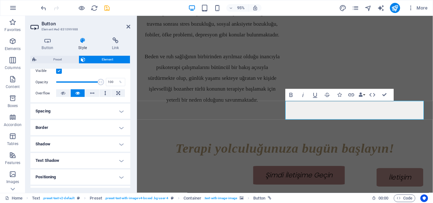
scroll to position [87, 0]
click at [109, 112] on h4 "Spacing" at bounding box center [80, 110] width 100 height 15
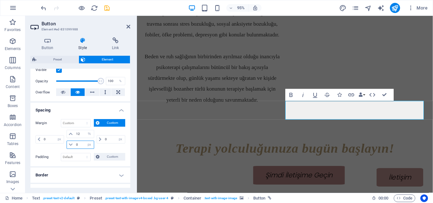
click at [79, 145] on input "0" at bounding box center [83, 145] width 19 height 8
type input "12"
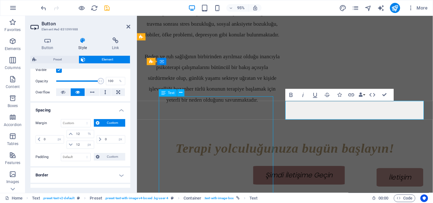
scroll to position [819, 0]
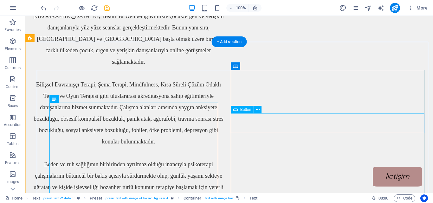
select select "px"
select select "%"
select select "px"
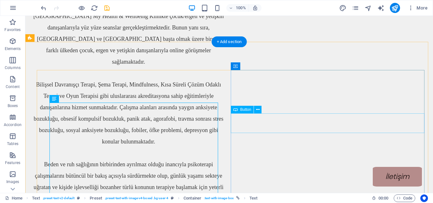
select select "px"
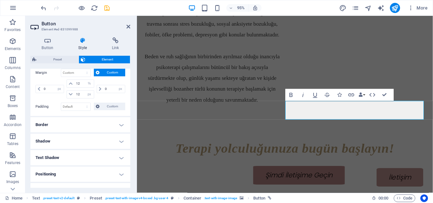
scroll to position [146, 0]
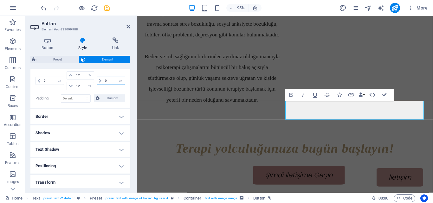
click at [108, 81] on input "0" at bounding box center [114, 81] width 22 height 8
type input "2"
type input "12"
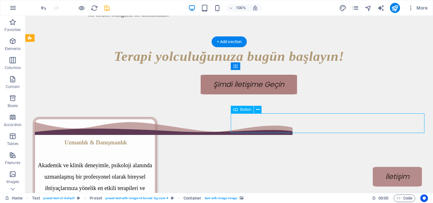
select select "px"
select select "%"
select select "px"
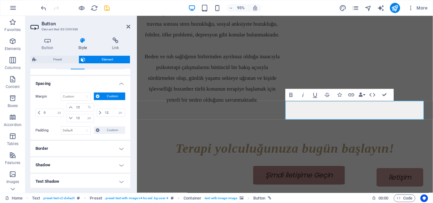
scroll to position [197, 0]
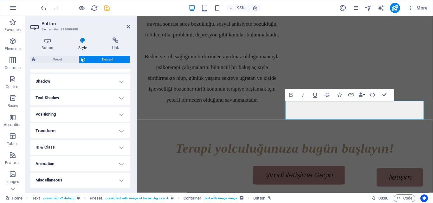
click at [98, 114] on h4 "Positioning" at bounding box center [80, 114] width 100 height 15
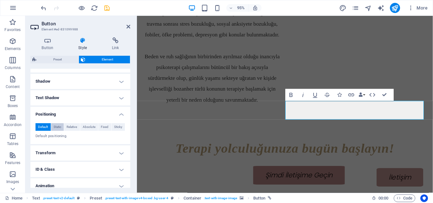
click at [61, 124] on span "Static" at bounding box center [58, 127] width 8 height 8
click at [74, 126] on span "Relative" at bounding box center [72, 127] width 10 height 8
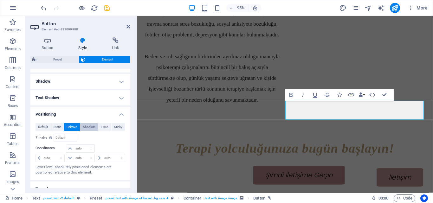
click at [87, 128] on span "Absolute" at bounding box center [89, 127] width 13 height 8
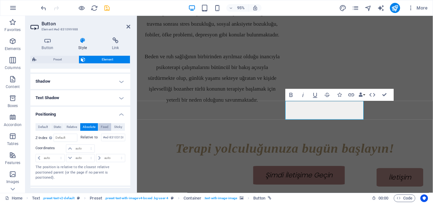
click at [103, 129] on span "Fixed" at bounding box center [105, 127] width 8 height 8
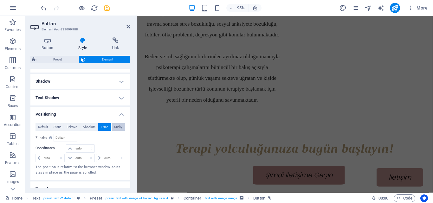
scroll to position [2771, 0]
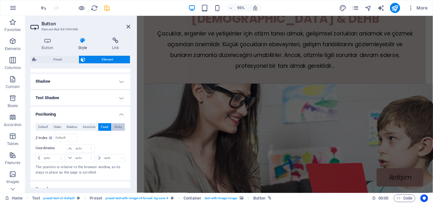
click at [118, 129] on span "Sticky" at bounding box center [118, 127] width 8 height 8
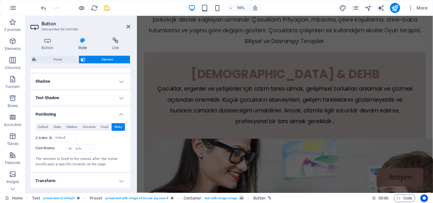
scroll to position [1012, 0]
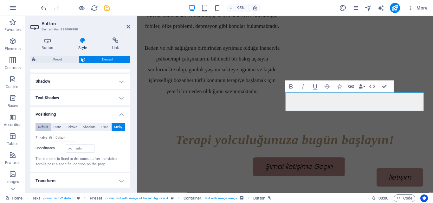
click at [47, 125] on span "Default" at bounding box center [43, 127] width 10 height 8
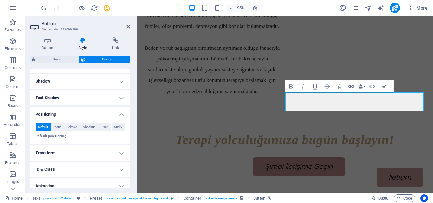
click at [95, 116] on h4 "Positioning" at bounding box center [80, 112] width 100 height 11
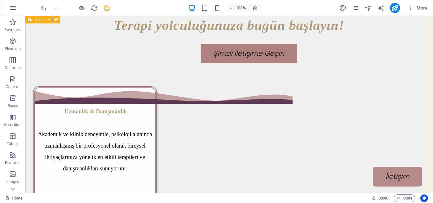
scroll to position [1043, 0]
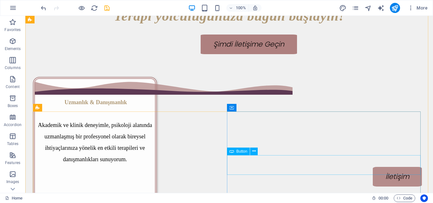
drag, startPoint x: 335, startPoint y: 159, endPoint x: 330, endPoint y: 163, distance: 5.8
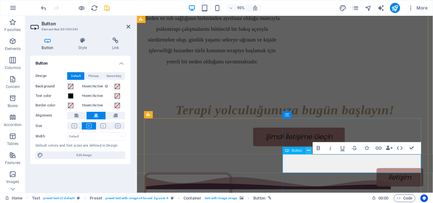
scroll to position [1254, 0]
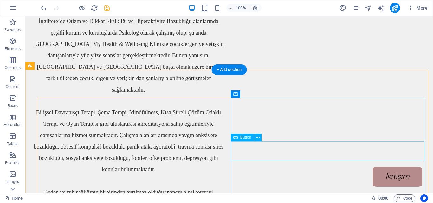
select select "px"
select select "%"
select select "px"
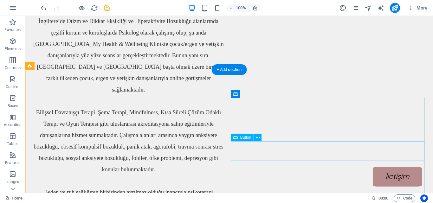
select select "px"
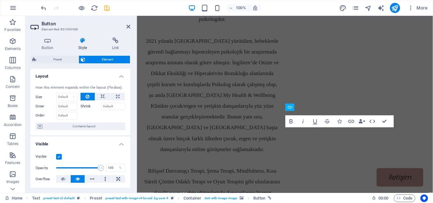
scroll to position [975, 0]
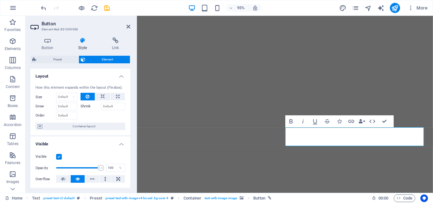
select select "px"
select select "%"
select select "px"
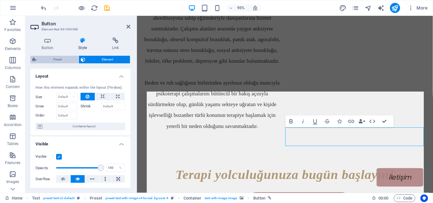
click at [63, 57] on span "Preset" at bounding box center [57, 60] width 38 height 8
select select "rem"
select select "px"
select select "preset-text-with-image-v4-boxed"
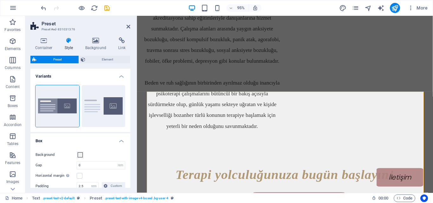
click at [94, 64] on div "Preset Element Layout How this element expands within the layout (Flexbox). Siz…" at bounding box center [80, 122] width 100 height 132
click at [103, 61] on span "Element" at bounding box center [107, 60] width 41 height 8
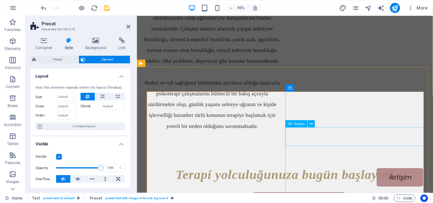
select select "px"
select select "%"
select select "px"
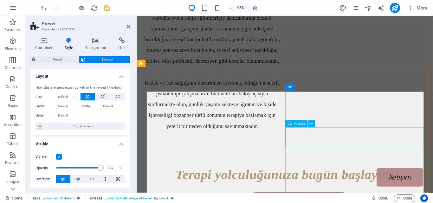
select select "px"
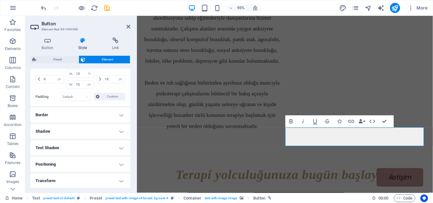
scroll to position [148, 0]
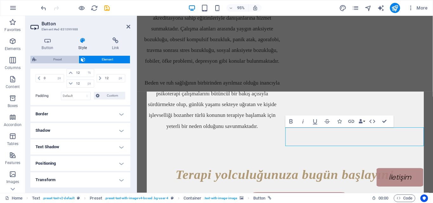
click at [76, 61] on span "Preset" at bounding box center [57, 60] width 38 height 8
select select "rem"
select select "px"
select select "preset-text-with-image-v4-boxed"
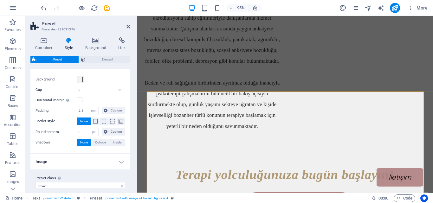
scroll to position [82, 0]
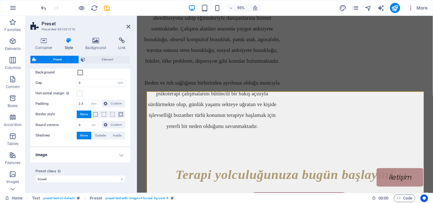
click at [93, 55] on div "Container Style Background Link Size Height Default px rem % vh vw Min. height …" at bounding box center [80, 112] width 100 height 151
click at [96, 60] on span "Element" at bounding box center [107, 60] width 41 height 8
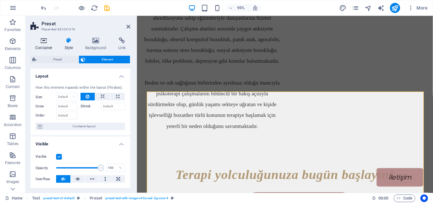
click at [44, 40] on icon at bounding box center [43, 40] width 27 height 6
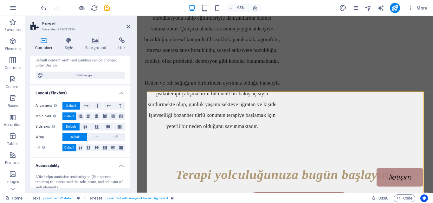
scroll to position [59, 0]
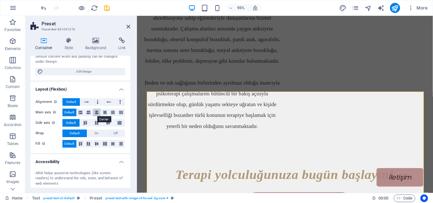
click at [97, 113] on icon at bounding box center [97, 113] width 4 height 8
drag, startPoint x: 334, startPoint y: 154, endPoint x: 338, endPoint y: 146, distance: 9.9
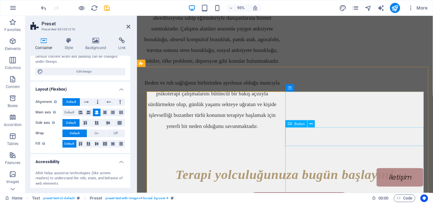
select select "px"
select select "%"
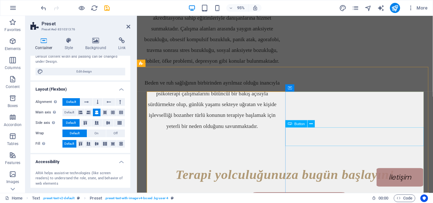
select select "px"
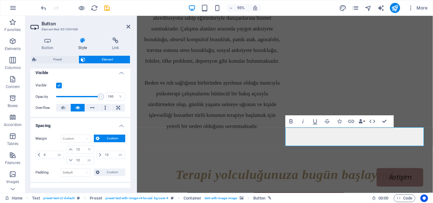
scroll to position [126, 0]
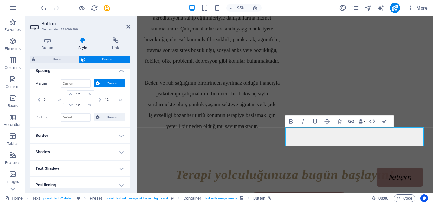
click at [103, 101] on input "12" at bounding box center [114, 100] width 22 height 8
click at [51, 101] on input "0" at bounding box center [53, 100] width 22 height 8
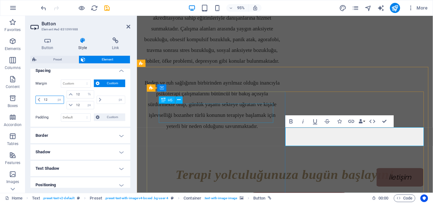
type input "12"
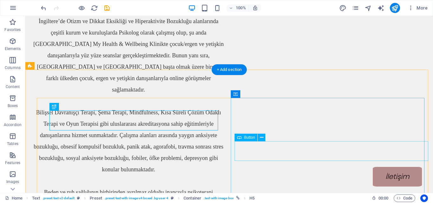
select select "px"
select select "%"
select select "px"
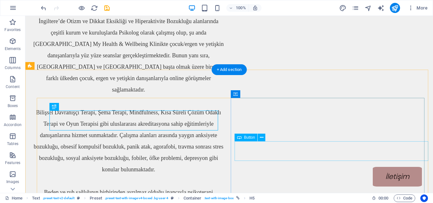
select select "px"
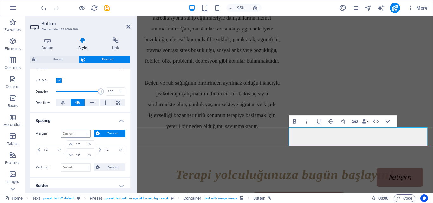
scroll to position [78, 0]
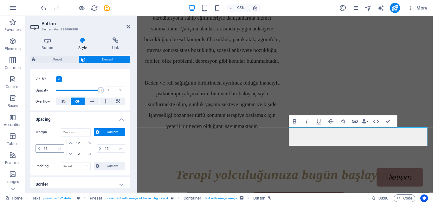
click at [46, 145] on div "12 auto px % rem vw vh" at bounding box center [50, 149] width 29 height 8
click at [49, 148] on input "12" at bounding box center [53, 149] width 22 height 8
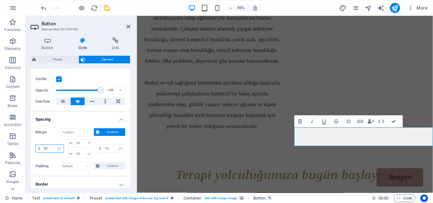
click at [51, 148] on input "30" at bounding box center [53, 149] width 22 height 8
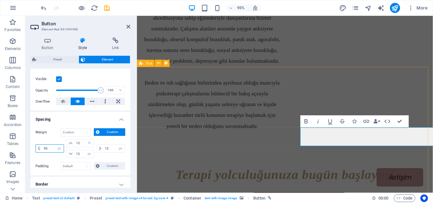
type input "50"
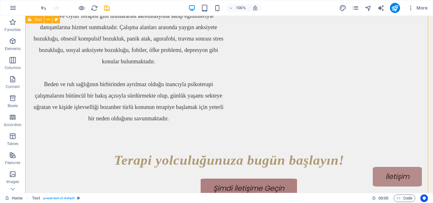
scroll to position [899, 0]
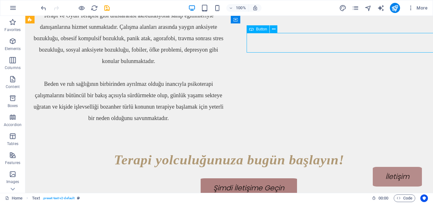
select select "px"
select select "%"
select select "px"
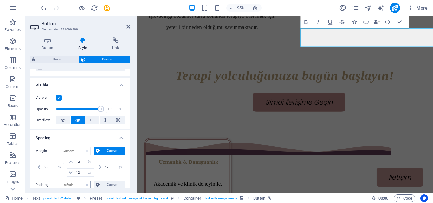
scroll to position [135, 0]
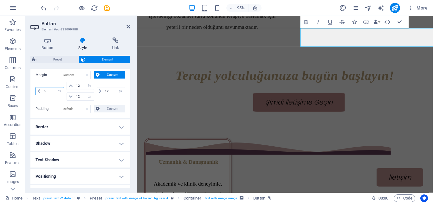
click at [53, 94] on input "50" at bounding box center [53, 91] width 22 height 8
type input "150"
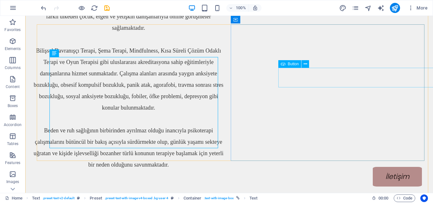
scroll to position [842, 0]
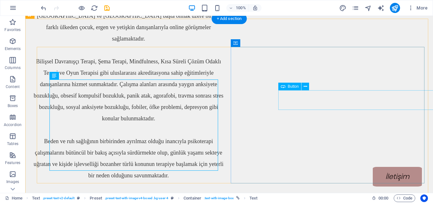
select select "px"
select select "%"
select select "px"
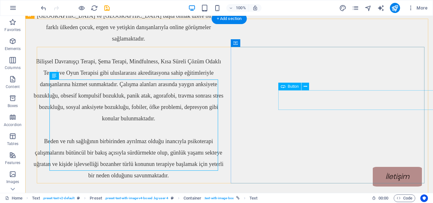
select select "px"
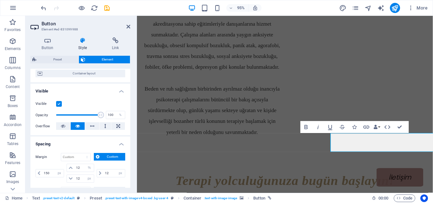
scroll to position [130, 0]
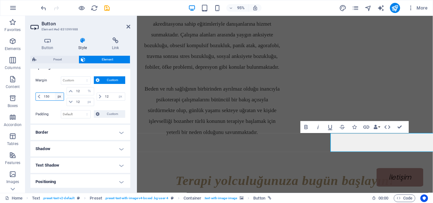
click at [56, 93] on select "auto px % rem vw vh" at bounding box center [59, 97] width 9 height 8
click at [47, 95] on input "150" at bounding box center [53, 97] width 22 height 8
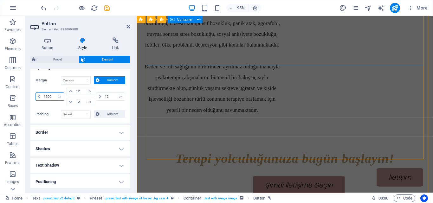
scroll to position [1131, 0]
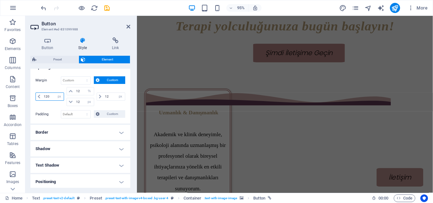
type input "120"
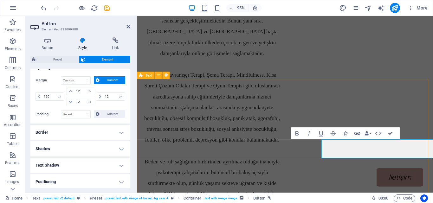
scroll to position [990, 0]
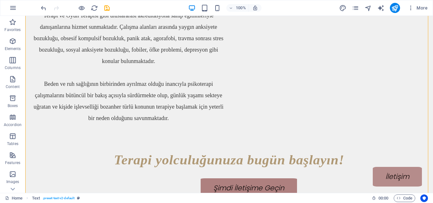
scroll to position [858, 0]
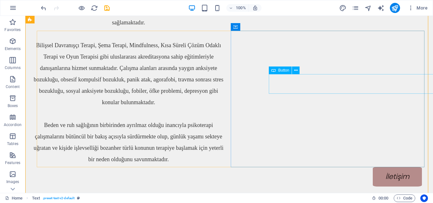
select select "px"
select select "%"
select select "px"
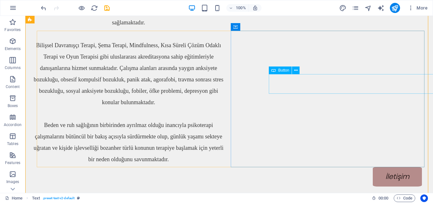
select select "px"
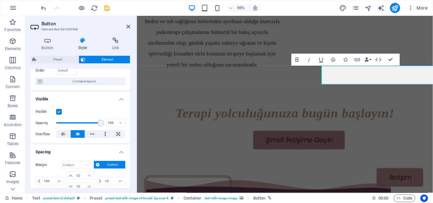
scroll to position [98, 0]
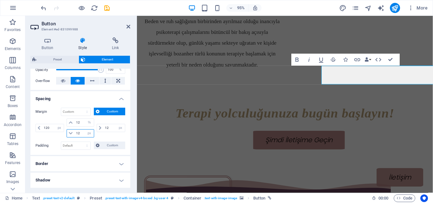
click at [80, 133] on input "12" at bounding box center [83, 134] width 19 height 8
click at [79, 121] on input "12" at bounding box center [83, 123] width 19 height 8
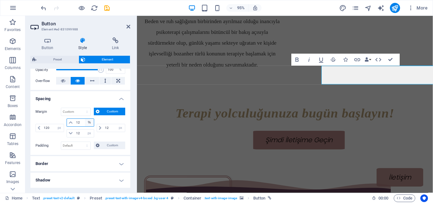
click at [90, 122] on select "auto px % rem vw vh" at bounding box center [89, 123] width 9 height 8
select select "px"
click at [85, 119] on select "auto px % rem vw vh" at bounding box center [89, 123] width 9 height 8
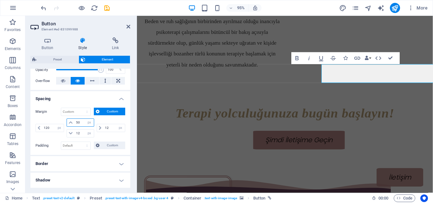
type input "50"
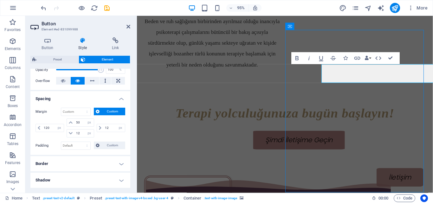
scroll to position [858, 0]
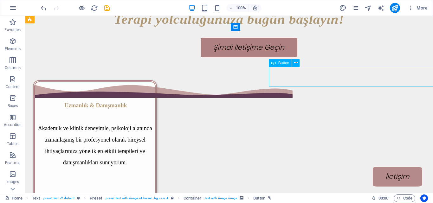
select select "px"
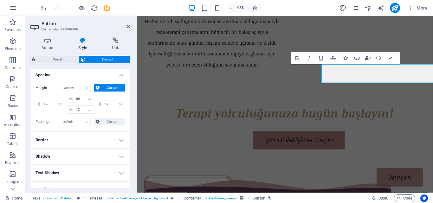
scroll to position [122, 0]
click at [81, 98] on input "50" at bounding box center [83, 99] width 19 height 8
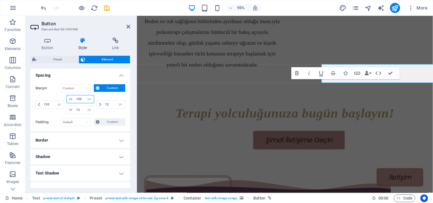
type input "100"
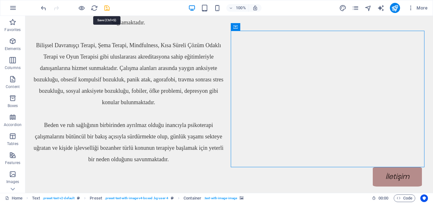
click at [110, 9] on icon "save" at bounding box center [106, 7] width 7 height 7
